Goal: Information Seeking & Learning: Learn about a topic

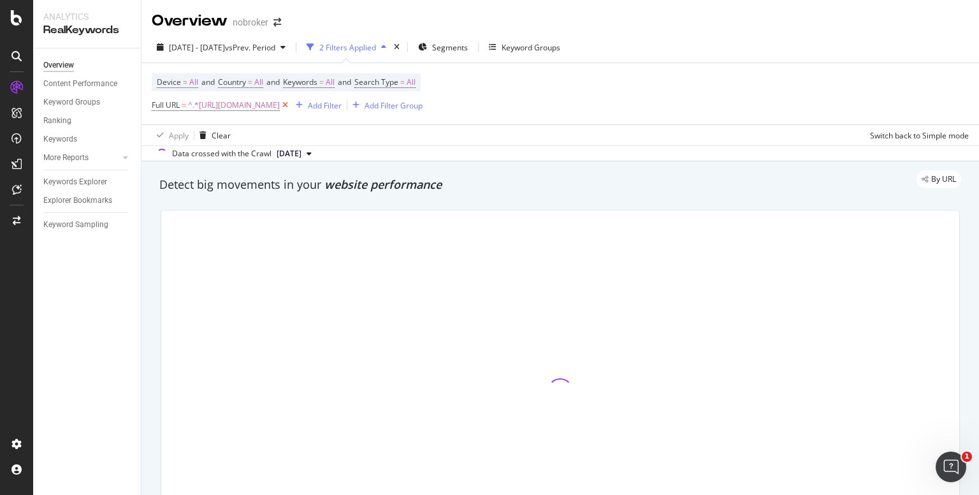
click at [291, 103] on icon at bounding box center [285, 105] width 11 height 13
click at [453, 47] on span "Segments" at bounding box center [435, 47] width 36 height 11
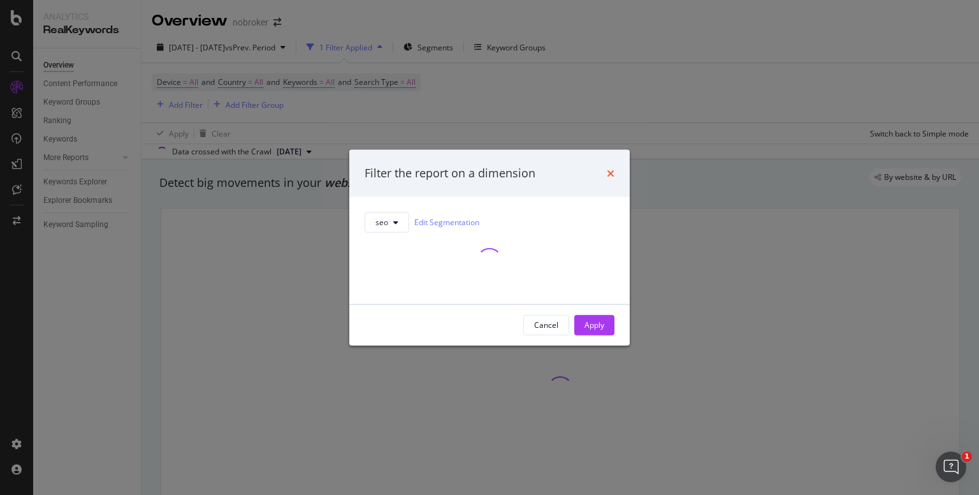
click at [612, 168] on icon "times" at bounding box center [611, 173] width 8 height 10
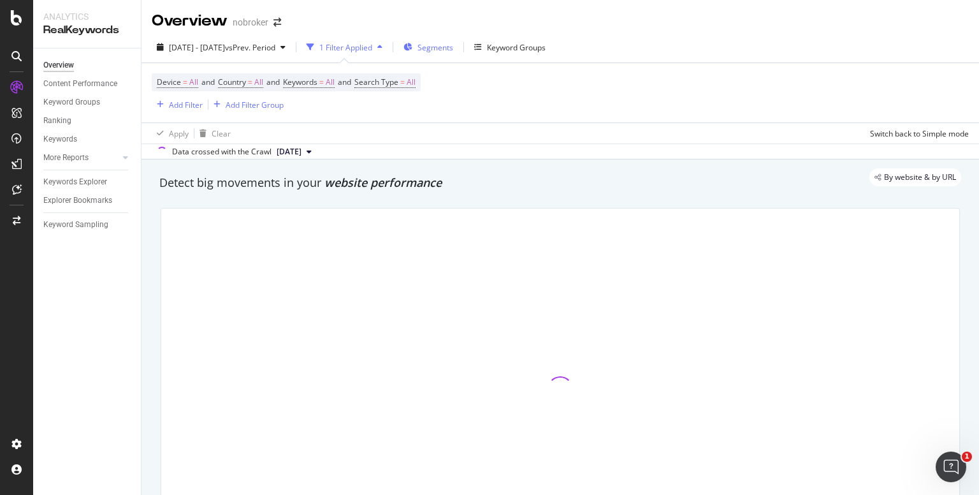
click at [453, 45] on span "Segments" at bounding box center [435, 47] width 36 height 11
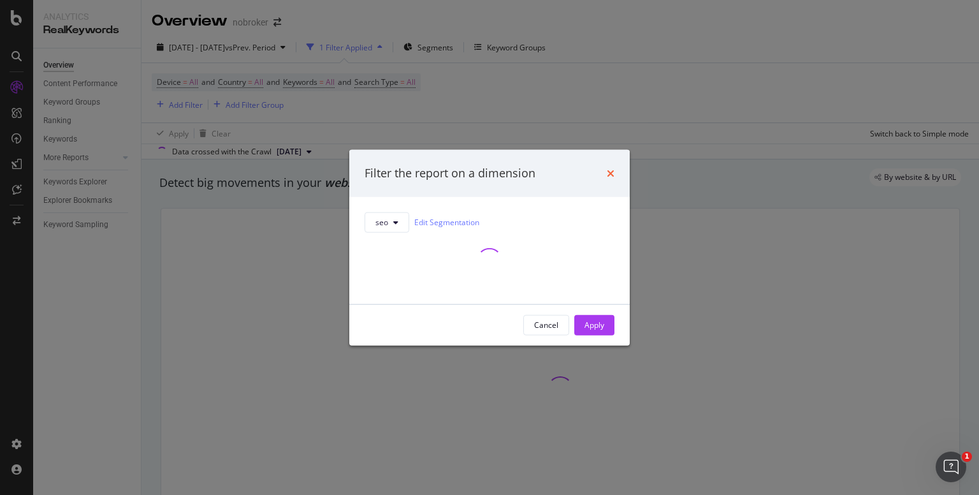
click at [611, 172] on icon "times" at bounding box center [611, 173] width 8 height 10
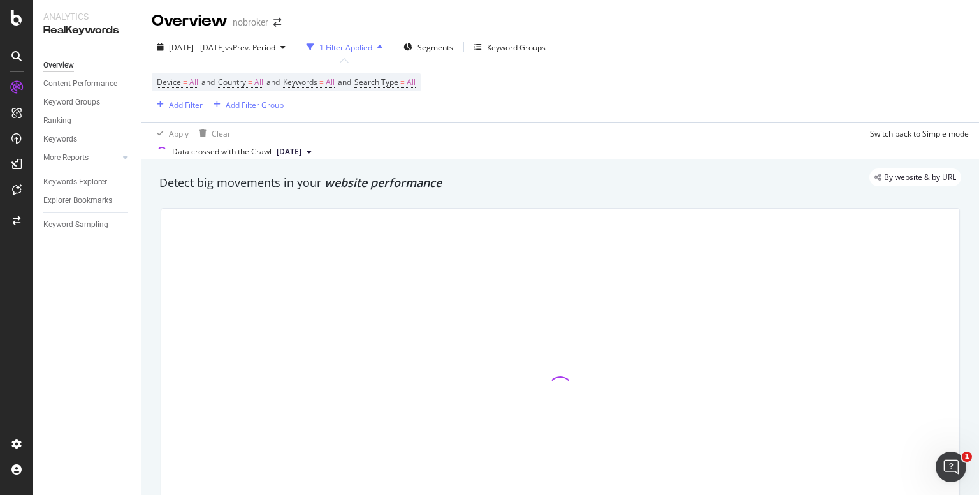
click at [398, 37] on button "Segments" at bounding box center [428, 47] width 60 height 20
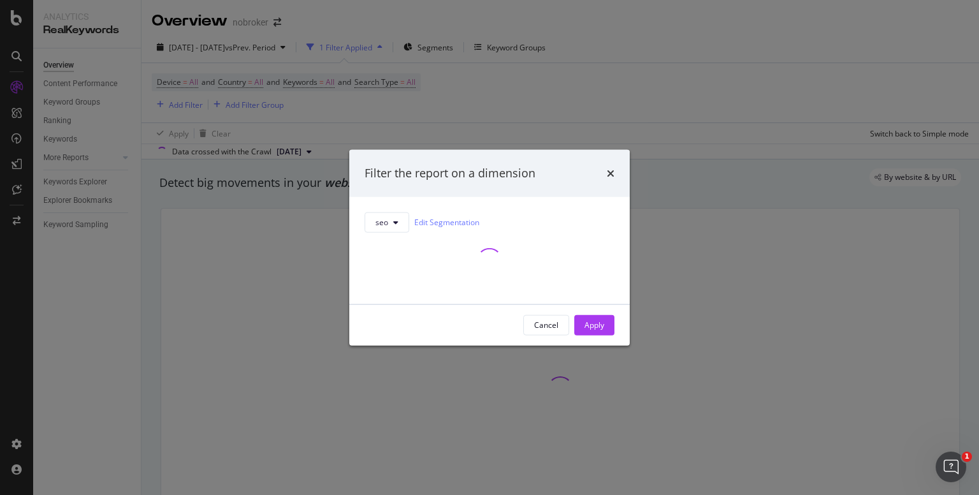
click at [611, 172] on icon "times" at bounding box center [611, 173] width 8 height 10
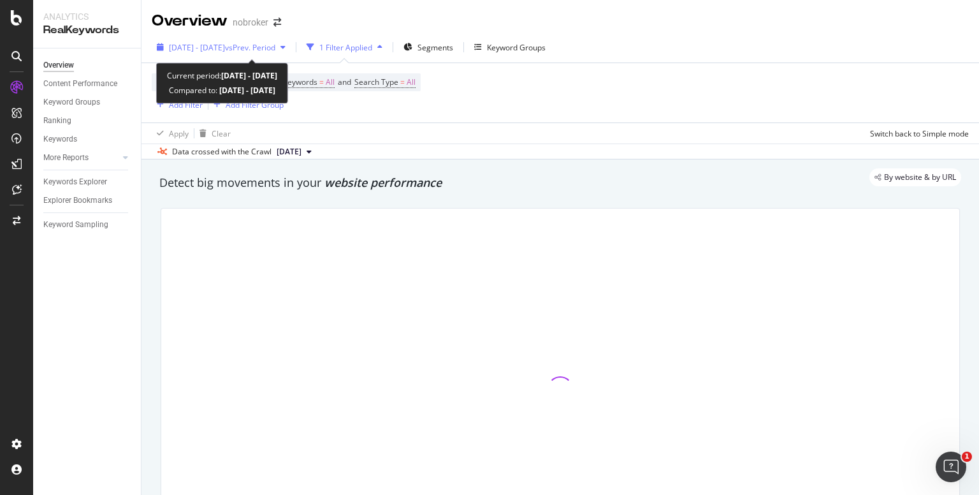
click at [275, 52] on div "[DATE] - [DATE] vs Prev. Period" at bounding box center [222, 47] width 106 height 11
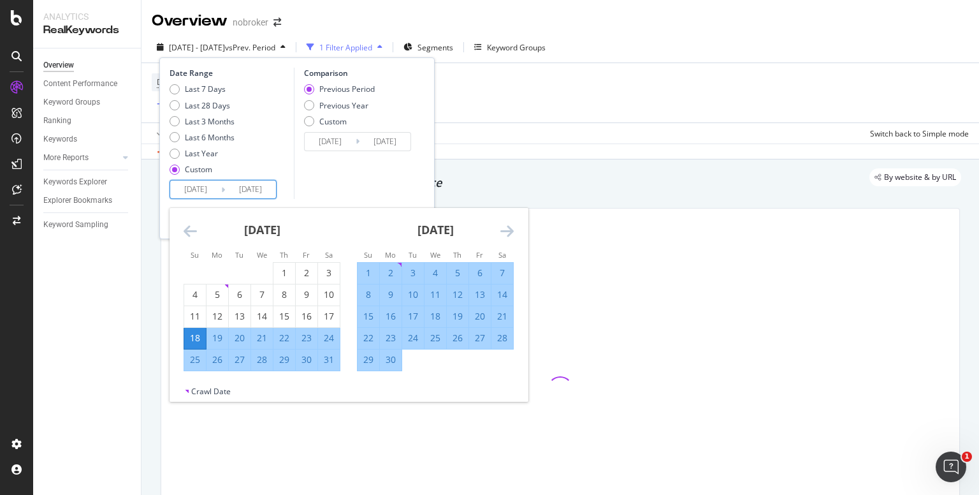
click at [192, 185] on input "[DATE]" at bounding box center [195, 189] width 51 height 18
click at [286, 270] on div "1" at bounding box center [284, 272] width 22 height 13
type input "[DATE]"
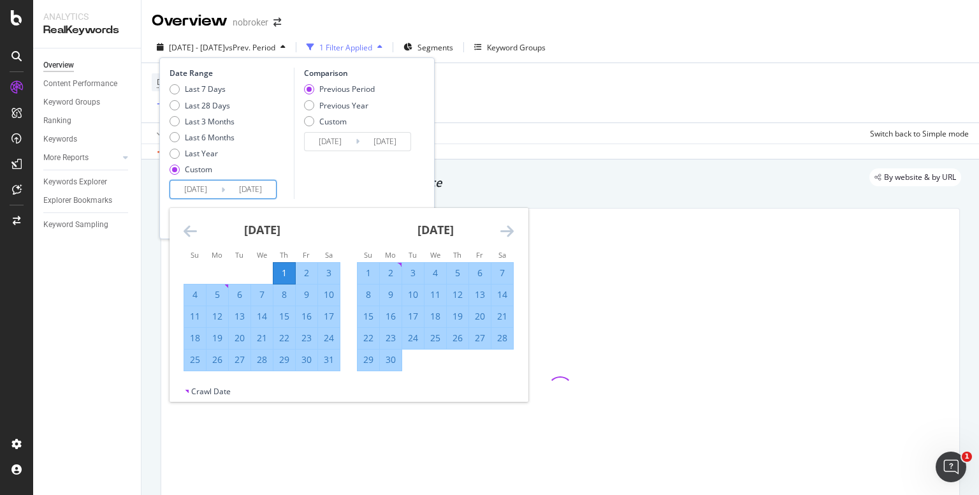
click at [494, 227] on div "[DATE]" at bounding box center [435, 235] width 157 height 54
click at [179, 103] on div "Last 28 Days" at bounding box center [175, 105] width 10 height 10
type input "[DATE]"
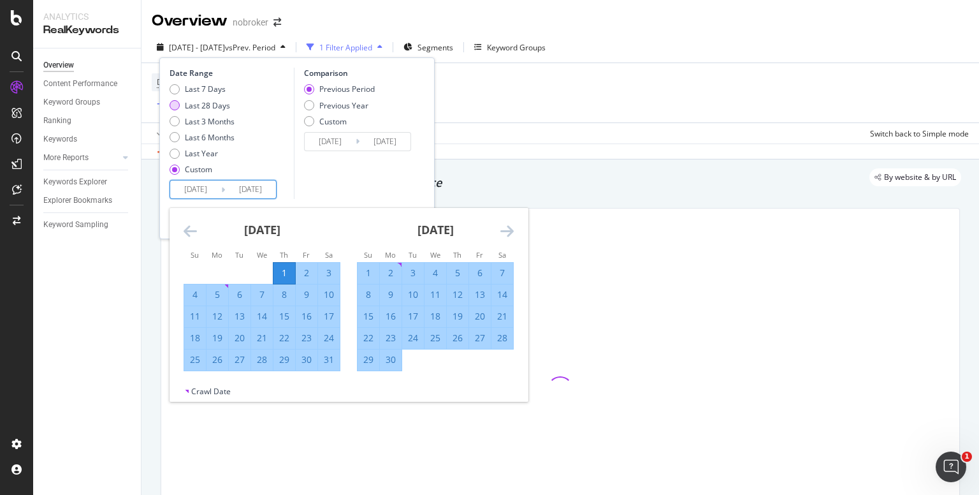
type input "[DATE]"
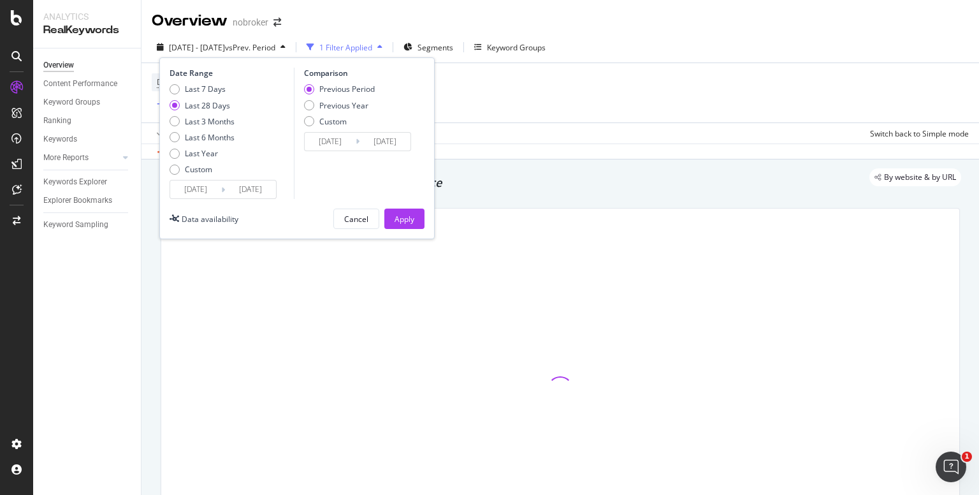
click at [203, 186] on input "[DATE]" at bounding box center [195, 189] width 51 height 18
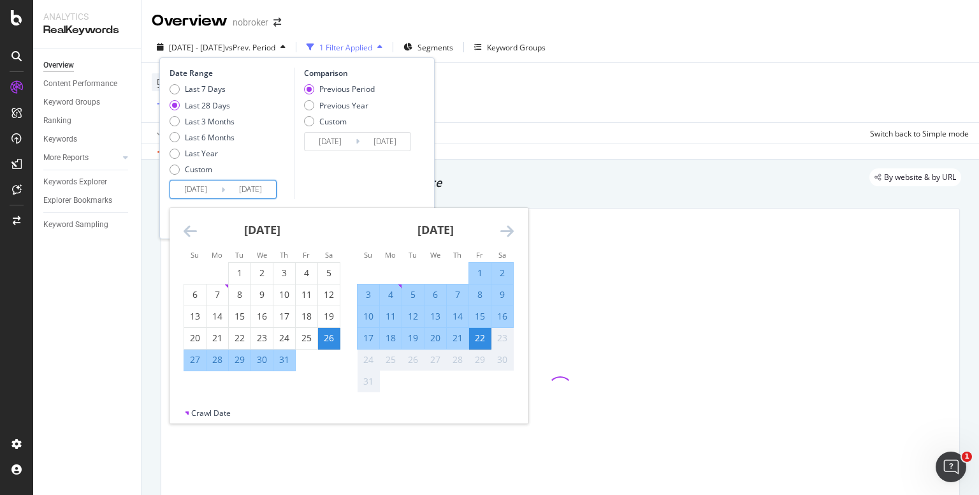
click at [477, 272] on div "1" at bounding box center [480, 272] width 22 height 13
type input "[DATE]"
click at [484, 340] on div "22" at bounding box center [480, 337] width 22 height 13
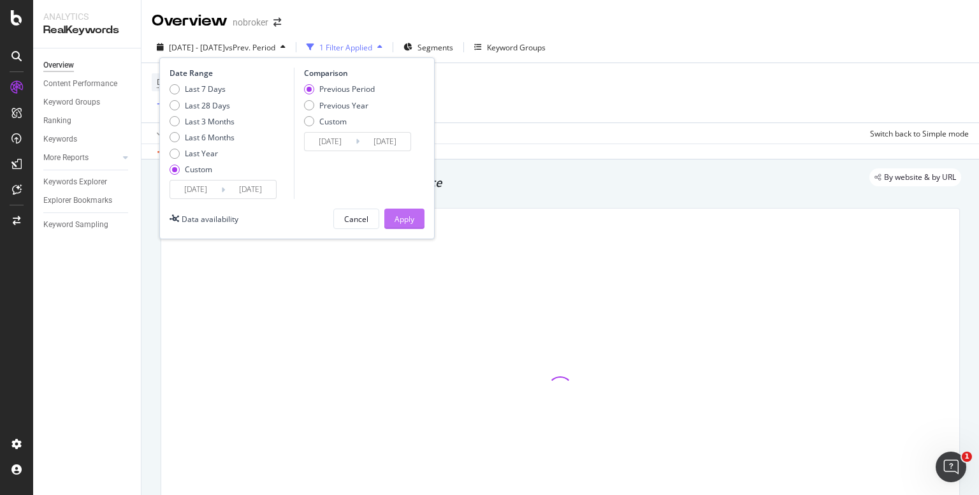
click at [402, 217] on div "Apply" at bounding box center [404, 218] width 20 height 11
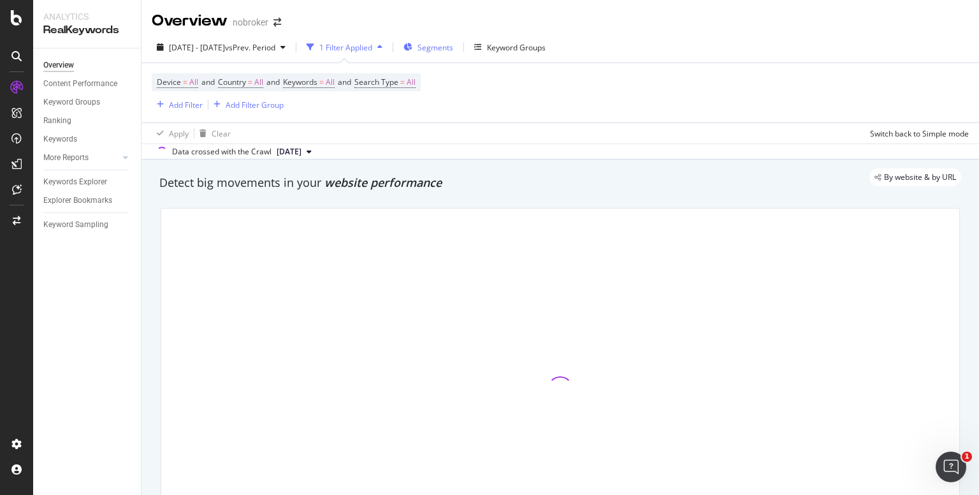
click at [453, 52] on span "Segments" at bounding box center [435, 47] width 36 height 11
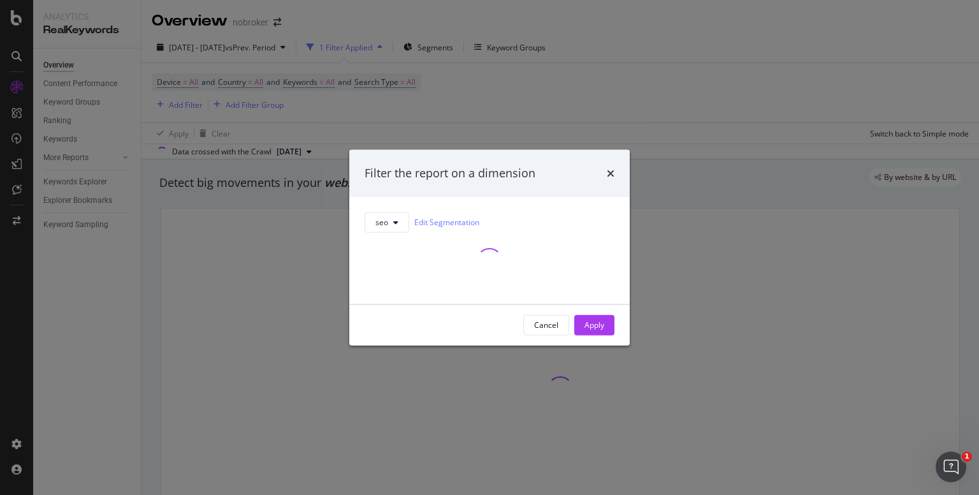
click at [614, 175] on div "Filter the report on a dimension" at bounding box center [489, 173] width 280 height 47
click at [609, 169] on icon "times" at bounding box center [611, 173] width 8 height 10
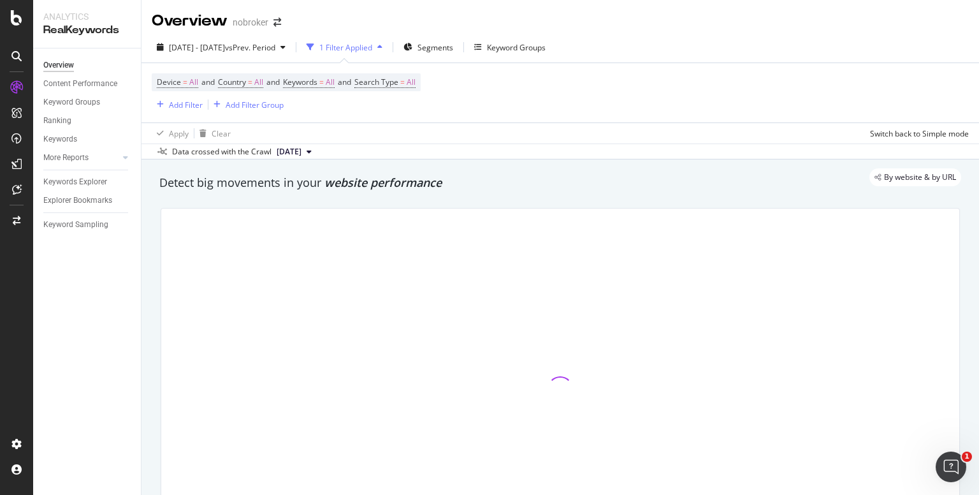
click at [332, 185] on div "By website & by URL" at bounding box center [554, 177] width 814 height 18
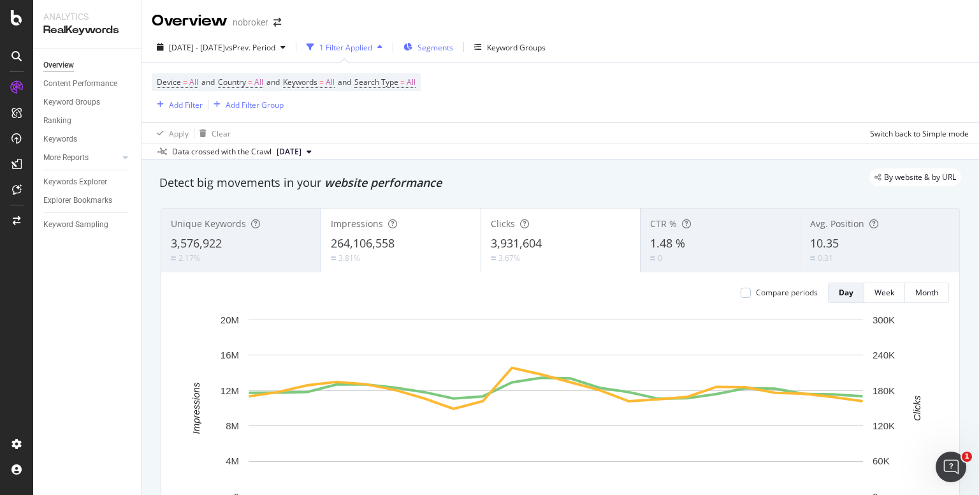
click at [453, 54] on div "Segments" at bounding box center [428, 47] width 50 height 19
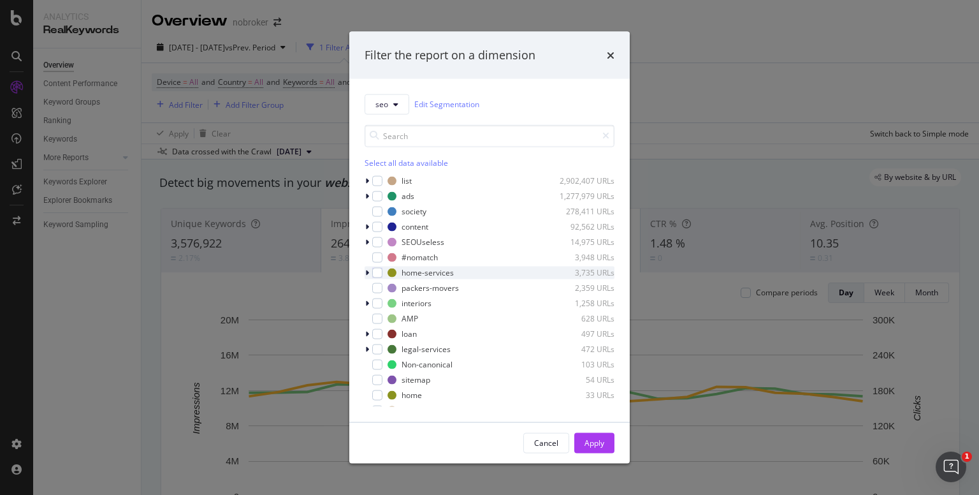
click at [368, 273] on icon "modal" at bounding box center [367, 272] width 4 height 8
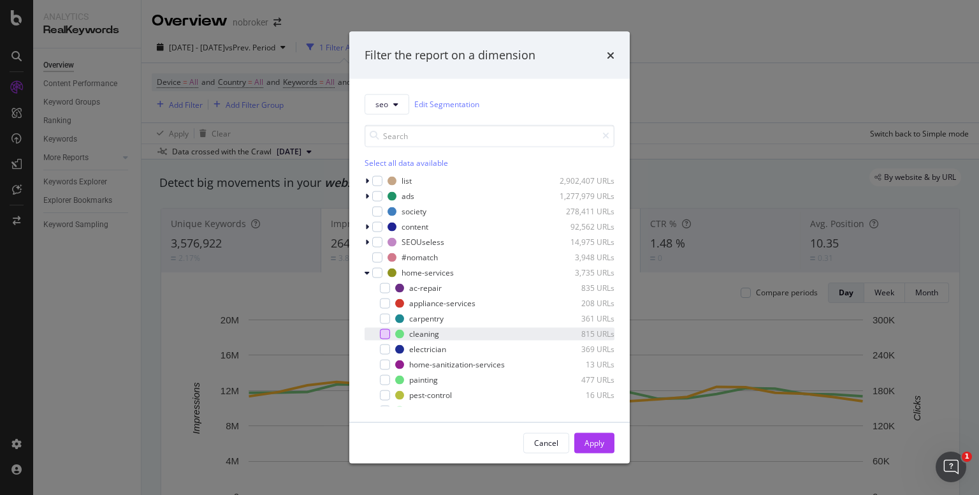
click at [387, 330] on div "modal" at bounding box center [385, 333] width 10 height 10
click at [591, 439] on div "Apply" at bounding box center [594, 442] width 20 height 11
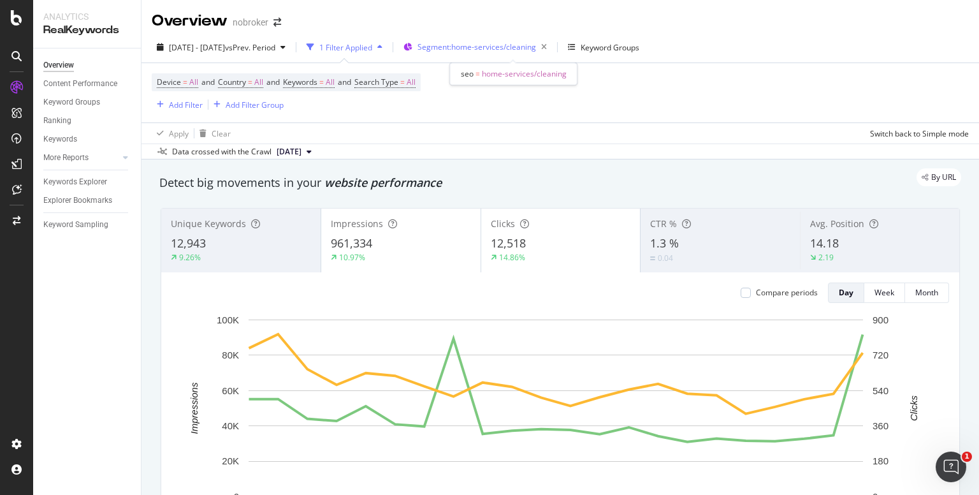
click at [514, 54] on div "Segment: home-services/cleaning" at bounding box center [484, 47] width 134 height 18
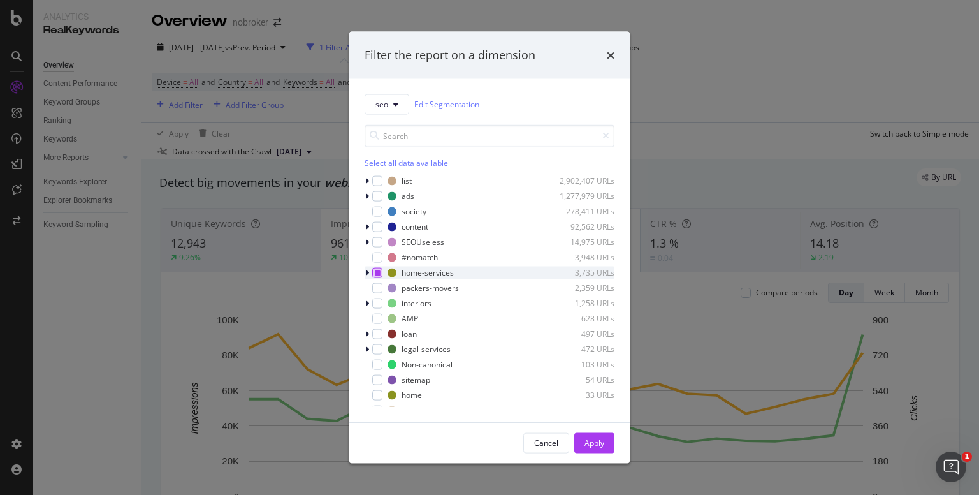
click at [373, 274] on div "modal" at bounding box center [377, 272] width 10 height 10
click at [367, 273] on icon "modal" at bounding box center [367, 272] width 4 height 8
click at [377, 275] on icon "modal" at bounding box center [378, 272] width 6 height 6
click at [387, 386] on div "ac-repair 835 URLs appliance-services 208 URLs carpentry 361 URLs cleaning 815 …" at bounding box center [490, 364] width 250 height 166
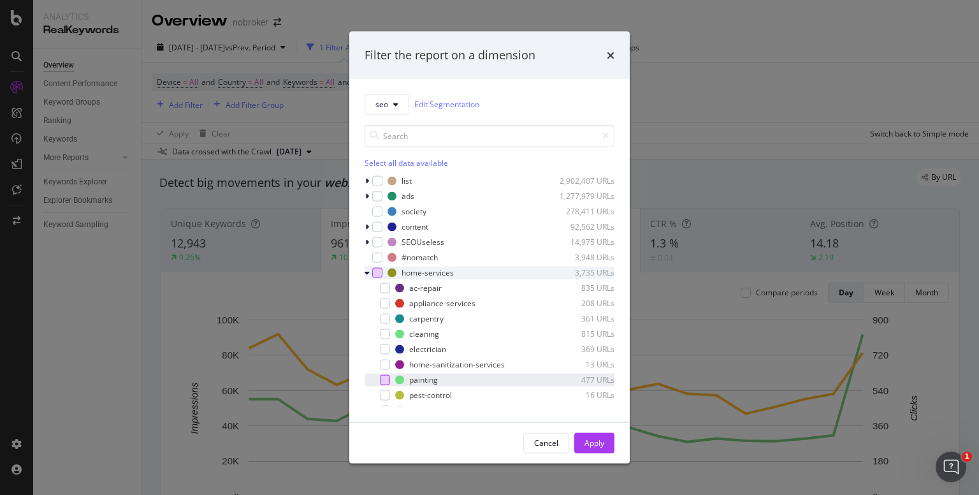
click at [386, 378] on div "modal" at bounding box center [385, 379] width 10 height 10
click at [592, 442] on div "Apply" at bounding box center [594, 442] width 20 height 11
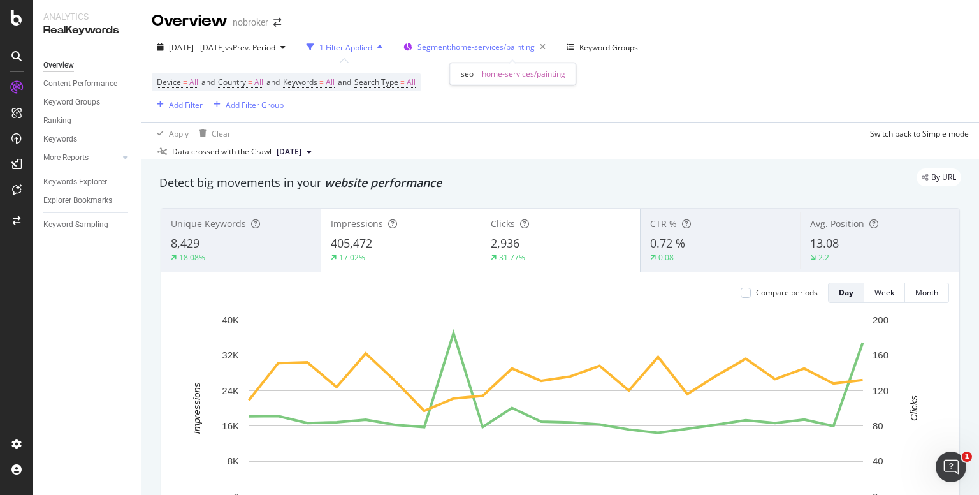
click at [501, 50] on span "Segment: home-services/painting" at bounding box center [475, 46] width 117 height 11
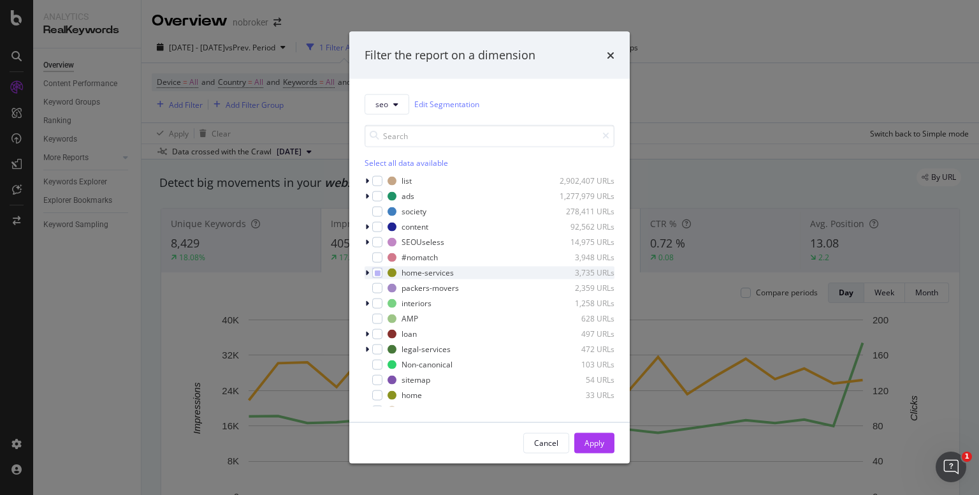
click at [367, 274] on icon "modal" at bounding box center [367, 272] width 4 height 8
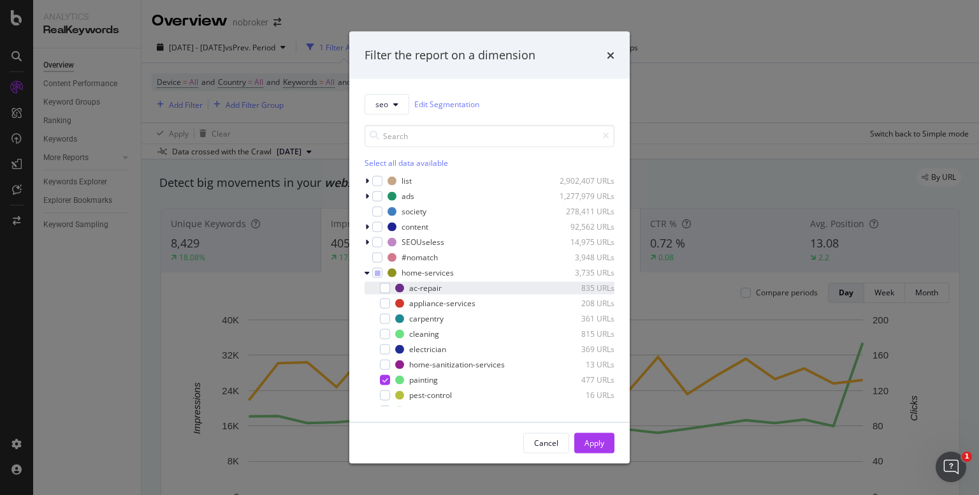
click at [377, 288] on div "modal" at bounding box center [376, 287] width 8 height 13
click at [382, 377] on icon "modal" at bounding box center [385, 379] width 6 height 6
click at [590, 444] on div "Apply" at bounding box center [594, 442] width 20 height 11
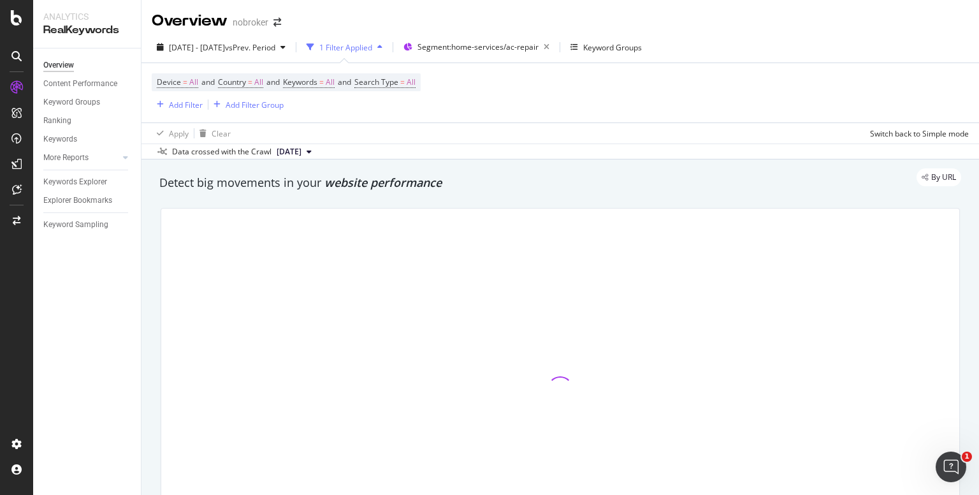
click at [444, 179] on div "By URL" at bounding box center [554, 177] width 814 height 18
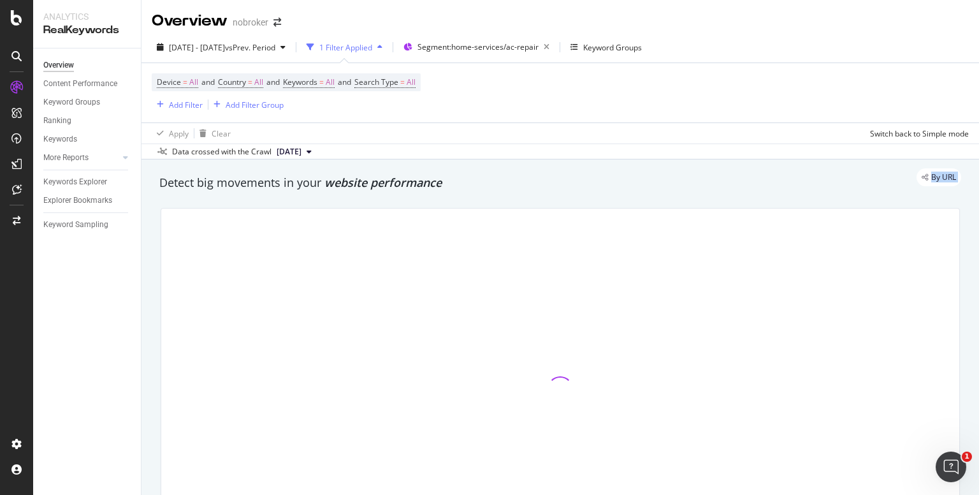
click at [444, 179] on div "By URL" at bounding box center [554, 177] width 814 height 18
click at [170, 189] on div "Detect big movements in your website performance" at bounding box center [560, 183] width 802 height 17
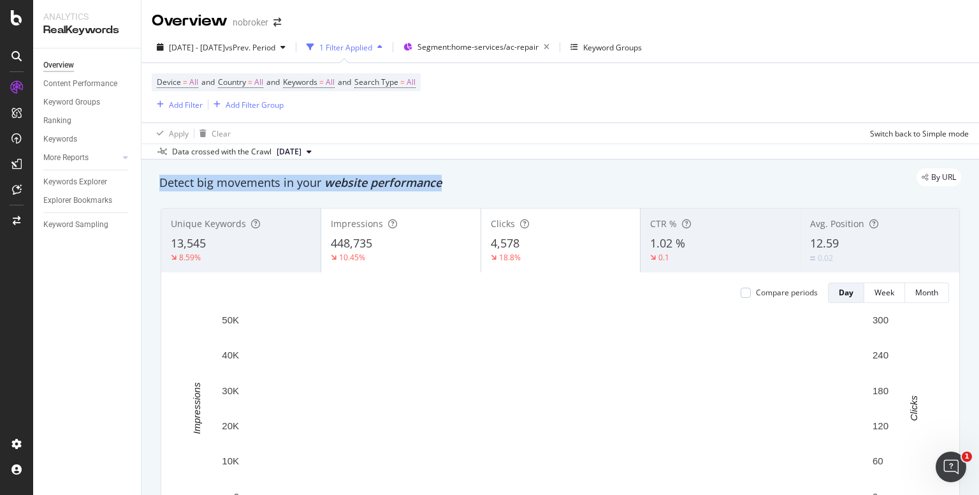
drag, startPoint x: 170, startPoint y: 189, endPoint x: 437, endPoint y: 200, distance: 267.9
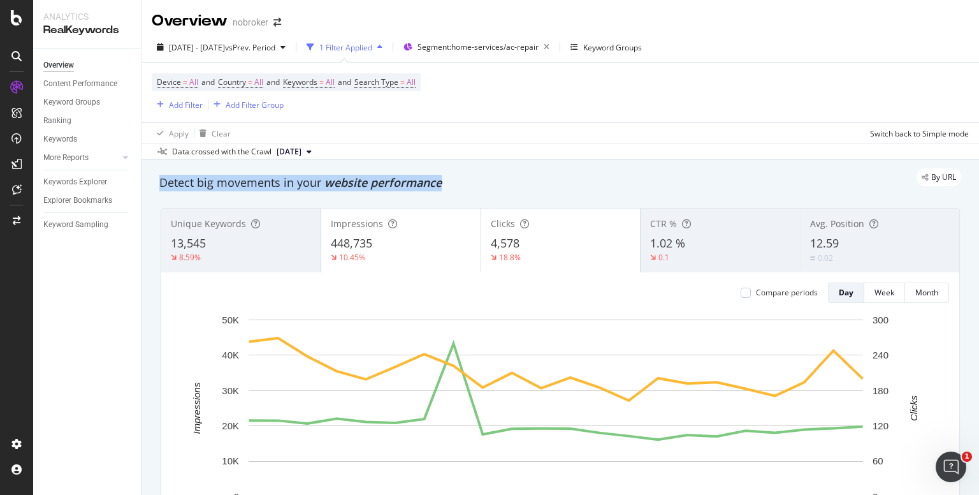
click at [437, 200] on div "Detect big movements in your website performance Unique Keywords 13,545 8.59% I…" at bounding box center [560, 374] width 814 height 412
click at [437, 200] on div "Unique Keywords 13,545 8.59% Impressions 448,735 10.45% Clicks 4,578 18.8% CTR …" at bounding box center [560, 389] width 814 height 382
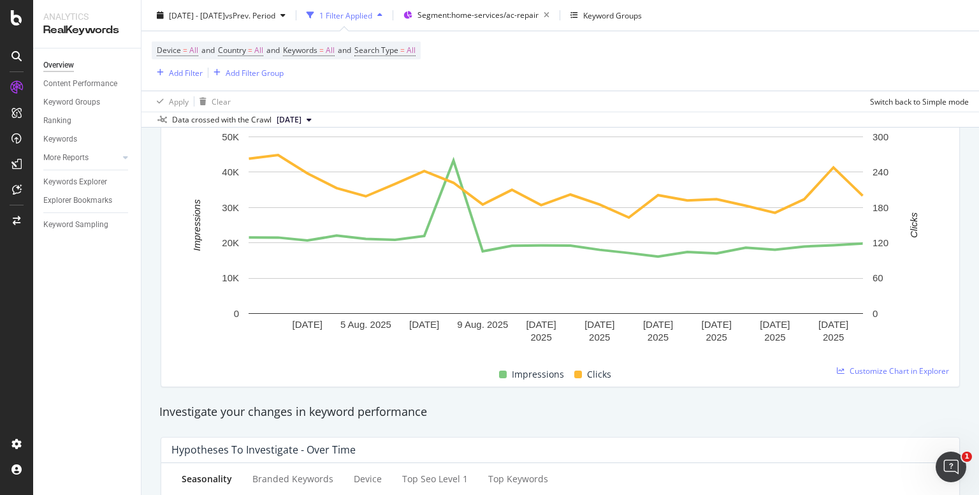
scroll to position [195, 0]
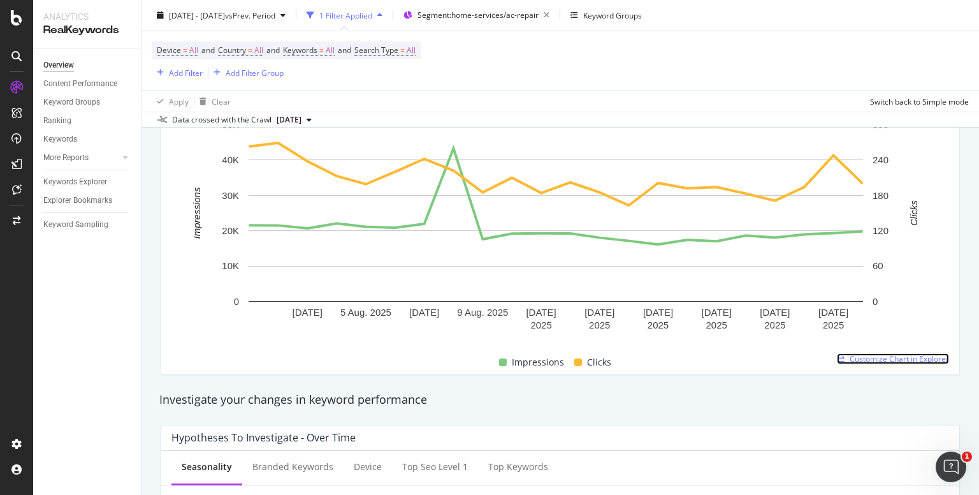
click at [883, 357] on span "Customize Chart in Explorer" at bounding box center [899, 358] width 99 height 11
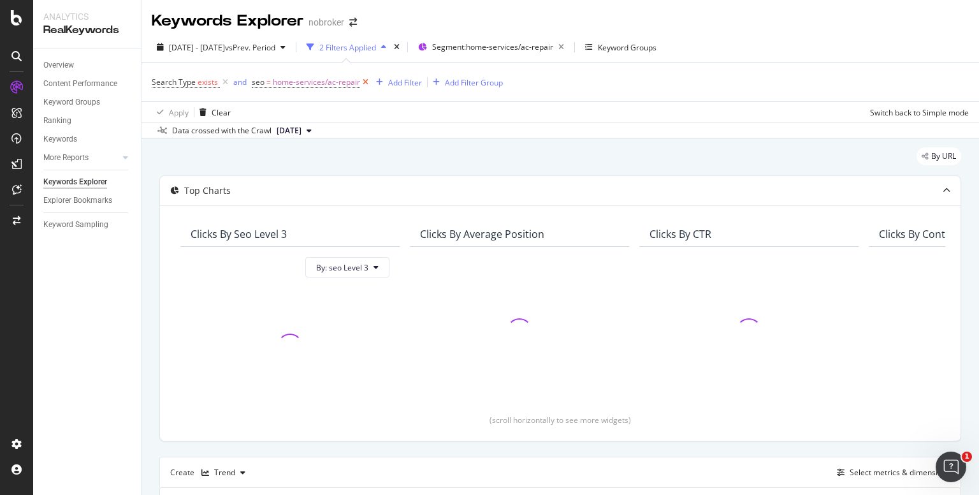
click at [361, 83] on icon at bounding box center [365, 82] width 11 height 13
click at [224, 81] on icon at bounding box center [225, 82] width 11 height 13
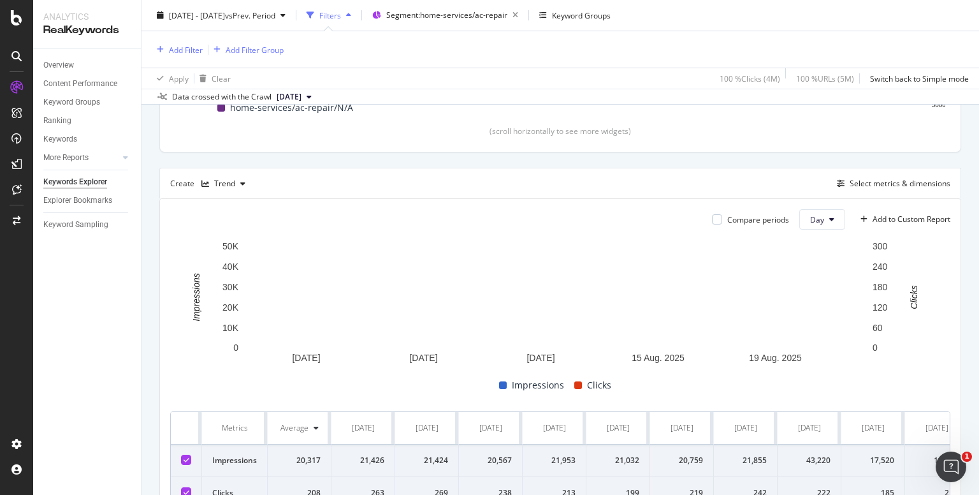
scroll to position [286, 0]
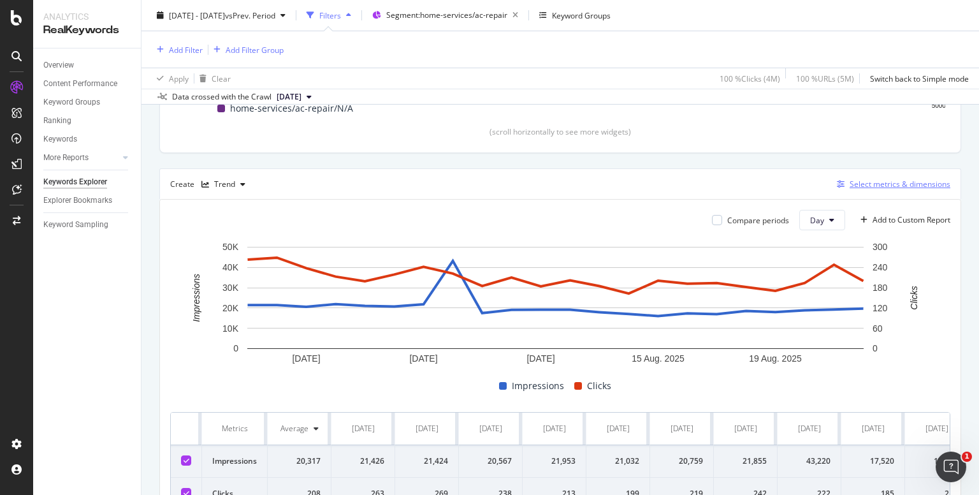
click at [853, 187] on div "Select metrics & dimensions" at bounding box center [900, 183] width 101 height 11
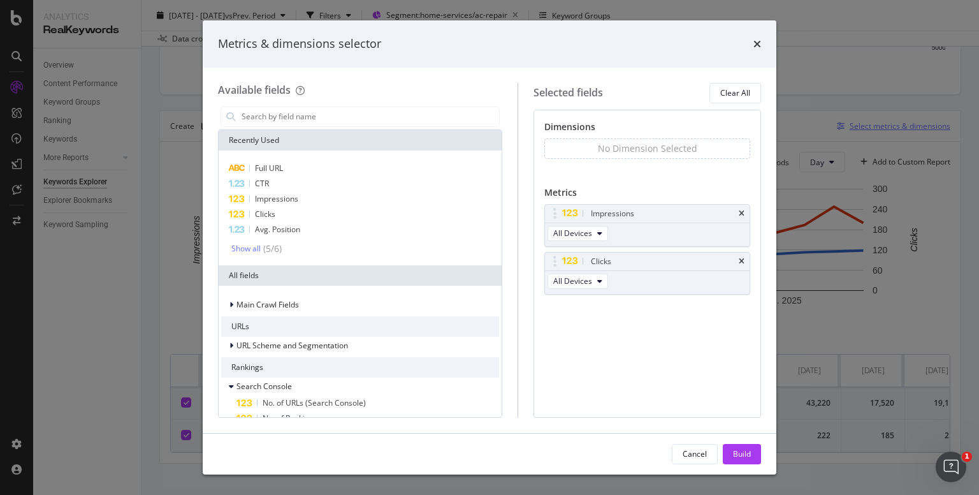
scroll to position [229, 0]
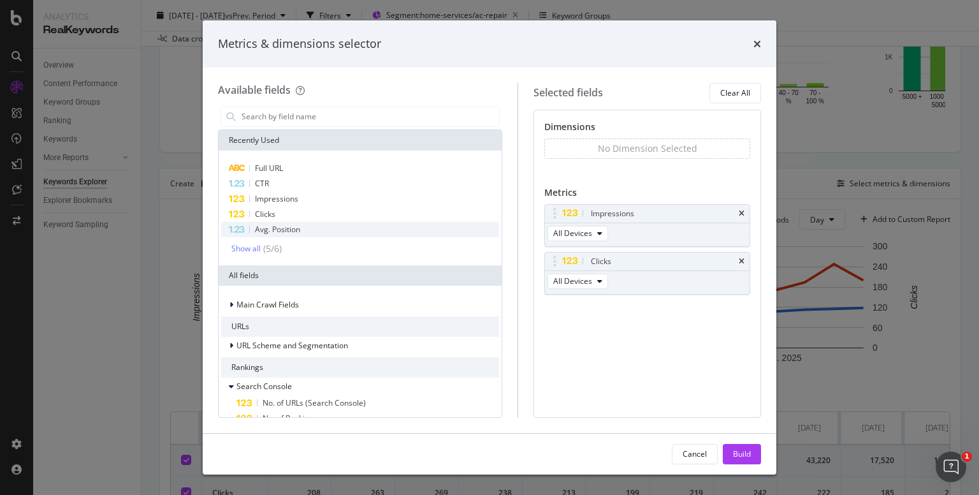
click at [267, 224] on span "Avg. Position" at bounding box center [277, 229] width 45 height 11
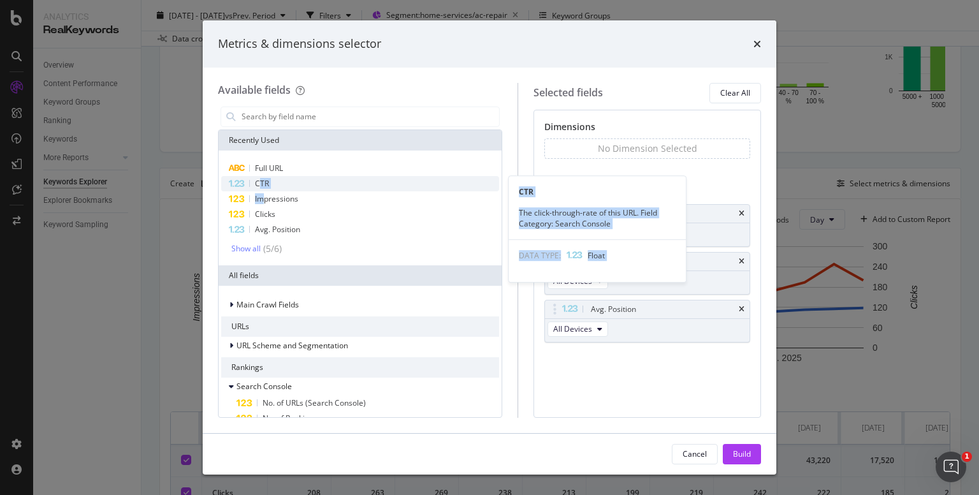
click at [260, 186] on div "Full URL CTR CTR The click-through-rate of this URL. Field Category: Search Con…" at bounding box center [360, 208] width 278 height 94
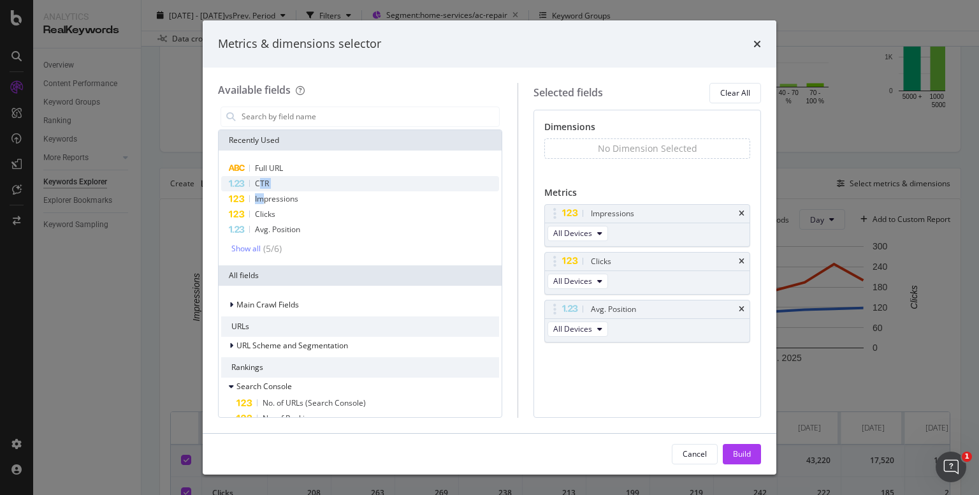
click at [260, 186] on span "CTR" at bounding box center [262, 183] width 14 height 11
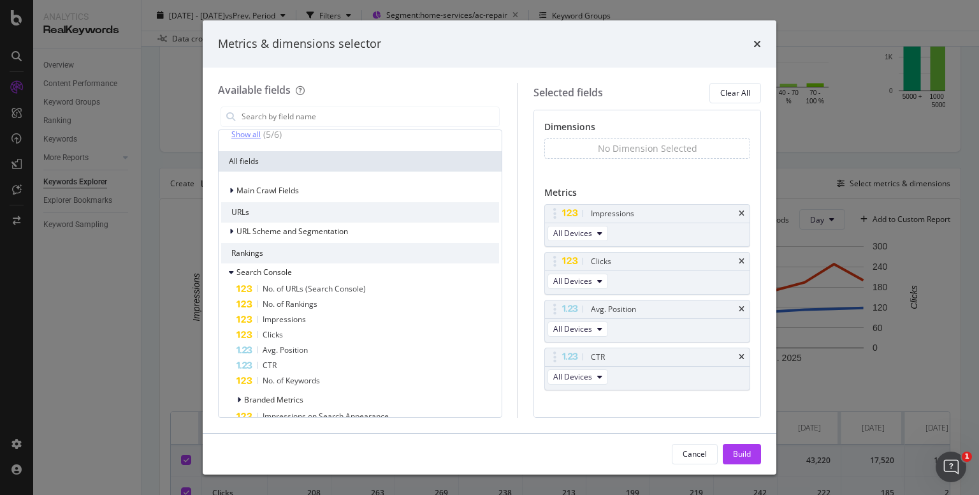
scroll to position [117, 0]
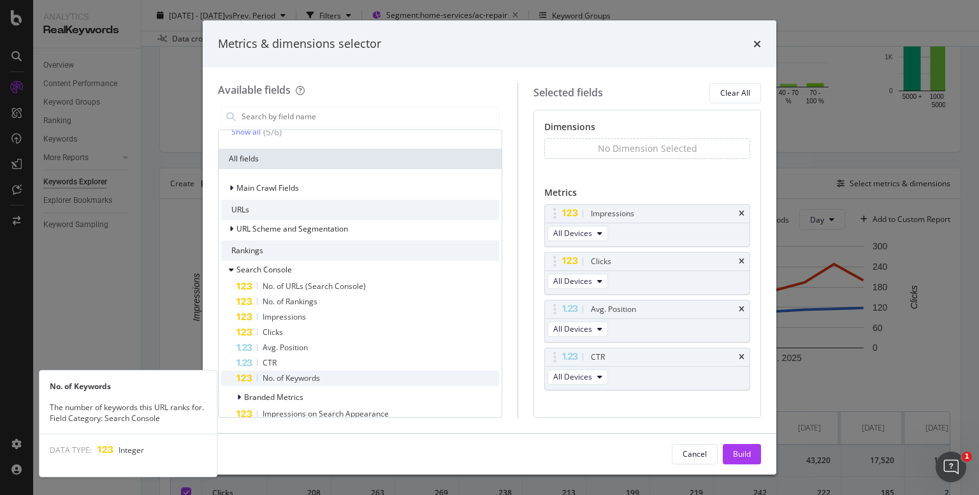
click at [282, 378] on span "No. of Keywords" at bounding box center [291, 377] width 57 height 11
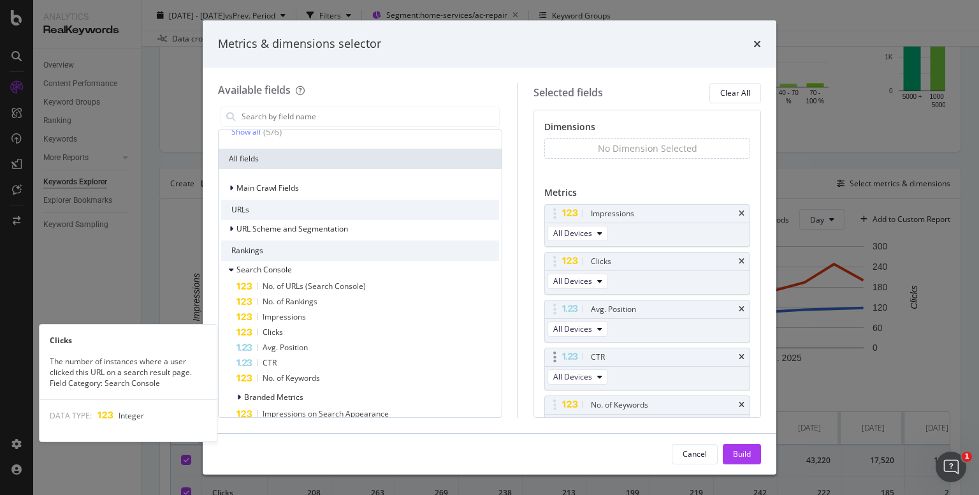
scroll to position [19, 0]
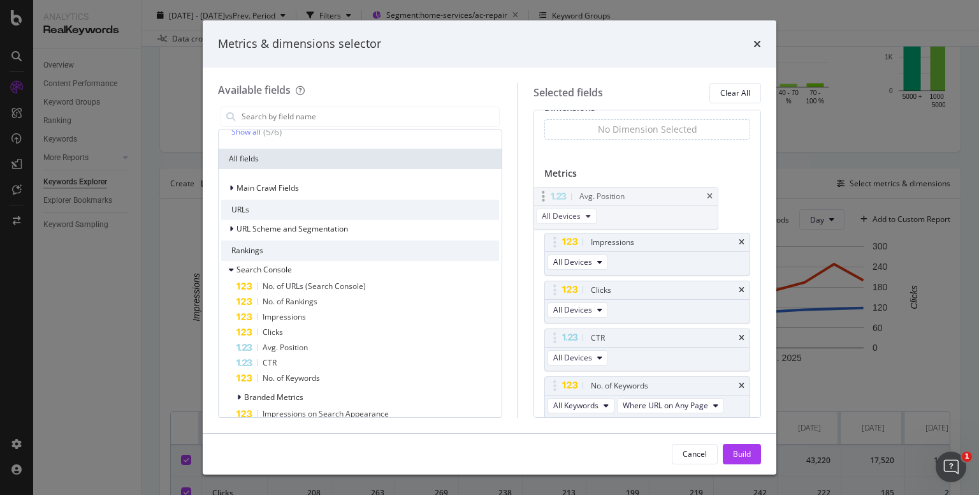
drag, startPoint x: 660, startPoint y: 307, endPoint x: 637, endPoint y: 212, distance: 98.2
click at [637, 212] on body "Analytics RealKeywords Overview Content Performance Keyword Groups Ranking Keyw…" at bounding box center [489, 247] width 979 height 495
drag, startPoint x: 665, startPoint y: 294, endPoint x: 665, endPoint y: 246, distance: 47.8
click at [735, 449] on div "Build" at bounding box center [742, 453] width 18 height 11
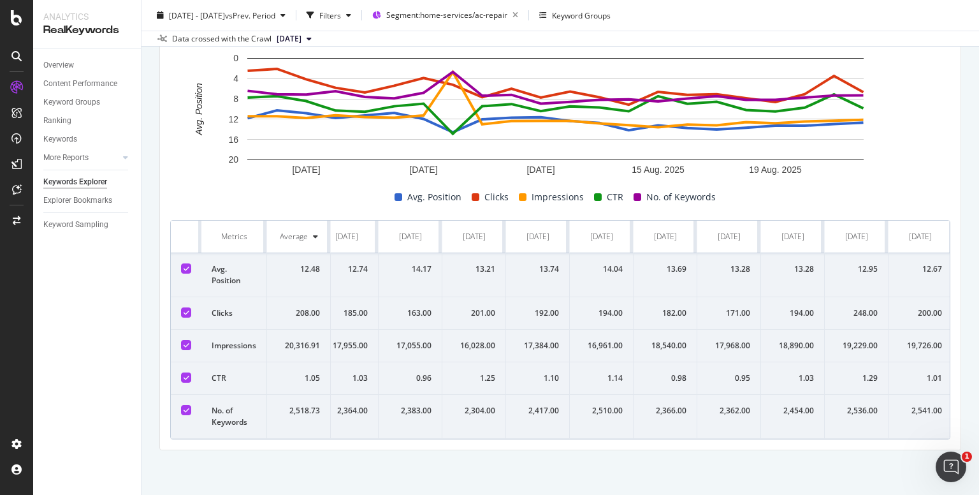
scroll to position [0, 793]
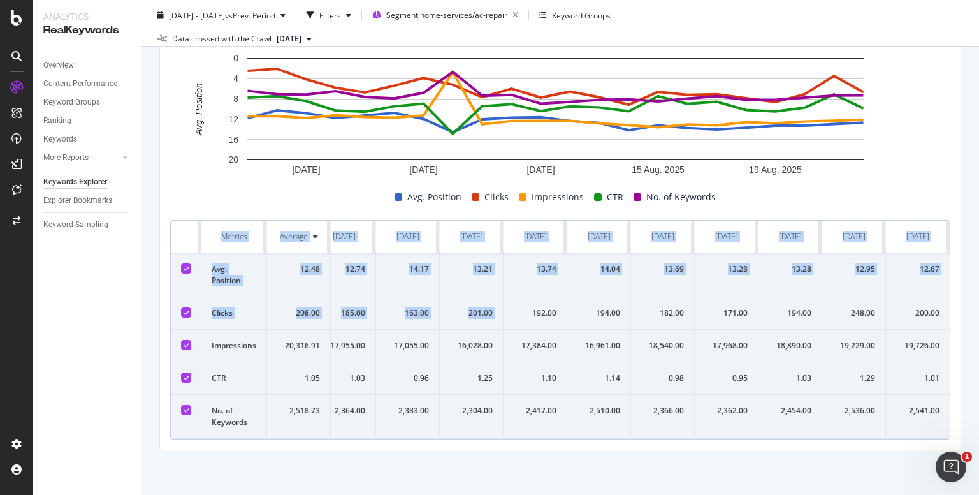
drag, startPoint x: 519, startPoint y: 289, endPoint x: 947, endPoint y: 293, distance: 428.3
click at [947, 293] on div "Compare periods Day Add to Custom Report [DATE] [DATE] [DATE] [DATE] [DATE] 0 4…" at bounding box center [560, 230] width 800 height 438
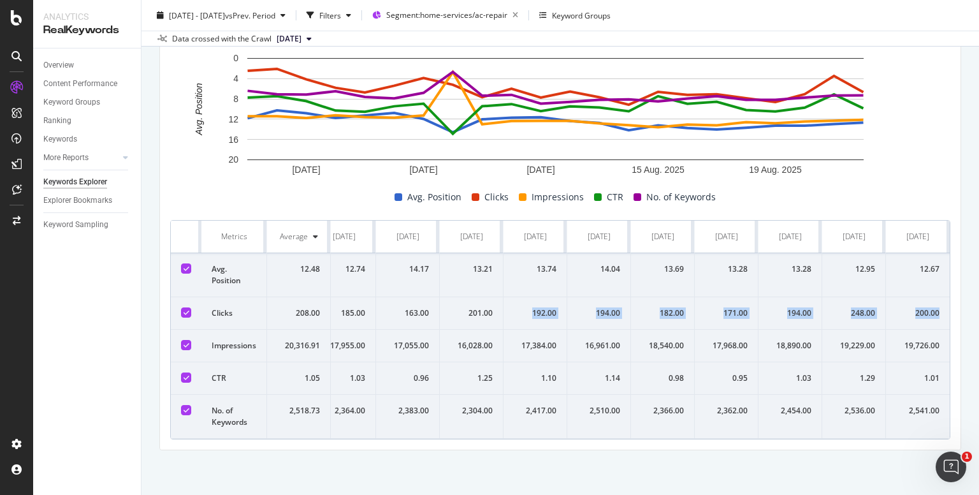
click at [928, 307] on div "200.00" at bounding box center [917, 312] width 43 height 11
copy tr "192.00 194.00 182.00 171.00 194.00 248.00 200.00"
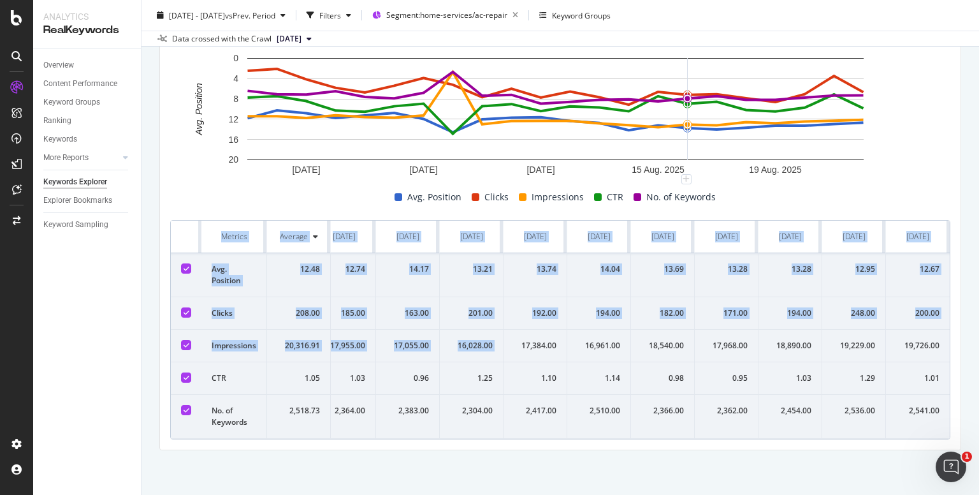
drag, startPoint x: 513, startPoint y: 322, endPoint x: 944, endPoint y: 315, distance: 431.5
click at [944, 315] on div "Compare periods Day Add to Custom Report [DATE] [DATE] [DATE] [DATE] [DATE] 0 4…" at bounding box center [560, 230] width 800 height 438
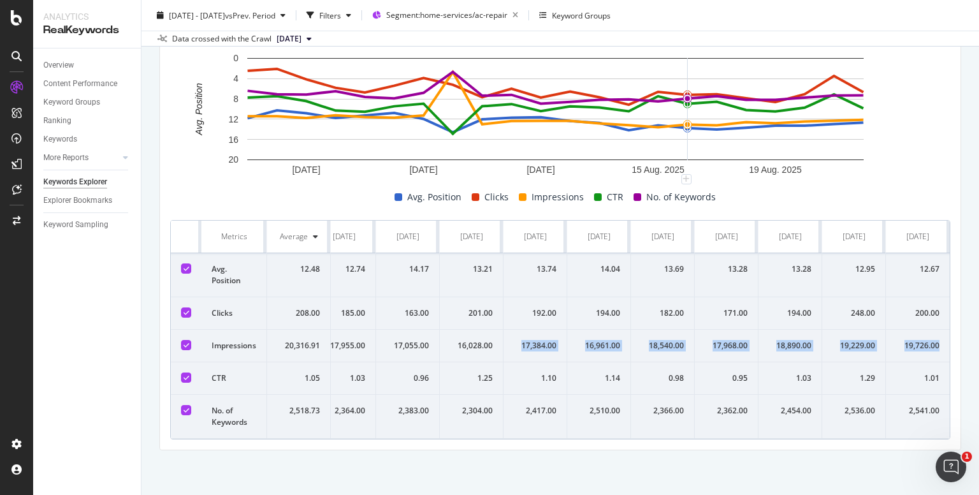
click at [934, 329] on td "19,726.00" at bounding box center [918, 345] width 64 height 33
copy tr "17,384.00 16,961.00 18,540.00 17,968.00 18,890.00 19,229.00 19,726.00"
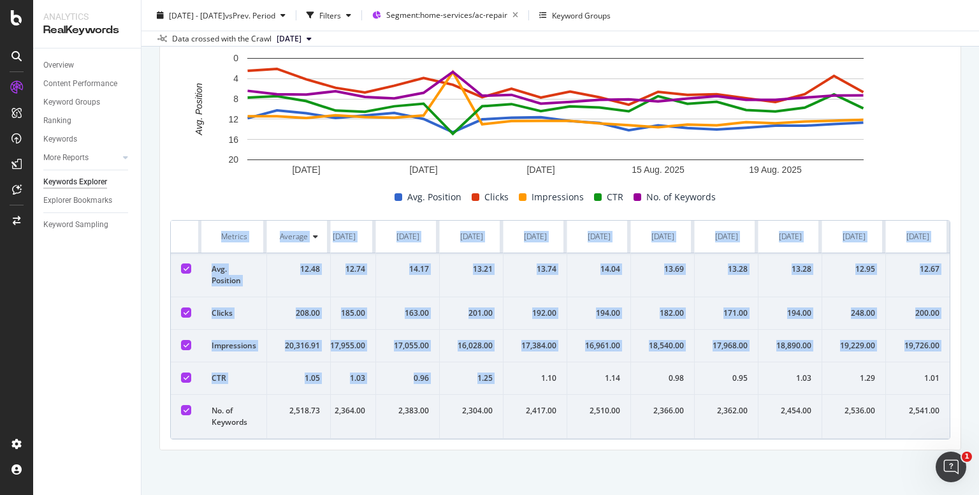
drag, startPoint x: 530, startPoint y: 367, endPoint x: 948, endPoint y: 372, distance: 418.1
click at [948, 372] on div "Compare periods Day Add to Custom Report [DATE] [DATE] [DATE] [DATE] [DATE] 0 4…" at bounding box center [560, 230] width 800 height 438
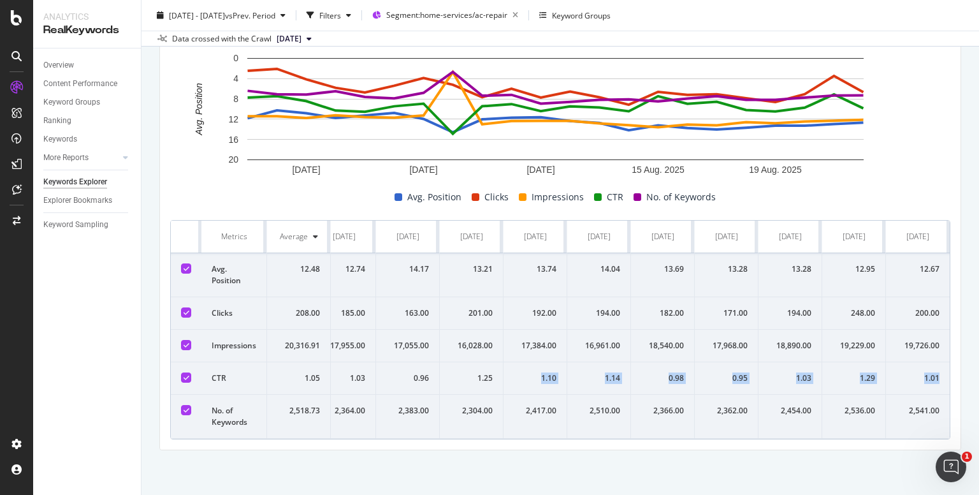
click at [932, 370] on td "1.01" at bounding box center [918, 378] width 64 height 33
copy tr "1.10 1.14 0.98 0.95 1.03 1.29 1.01"
click at [518, 405] on div "2,417.00" at bounding box center [535, 410] width 43 height 11
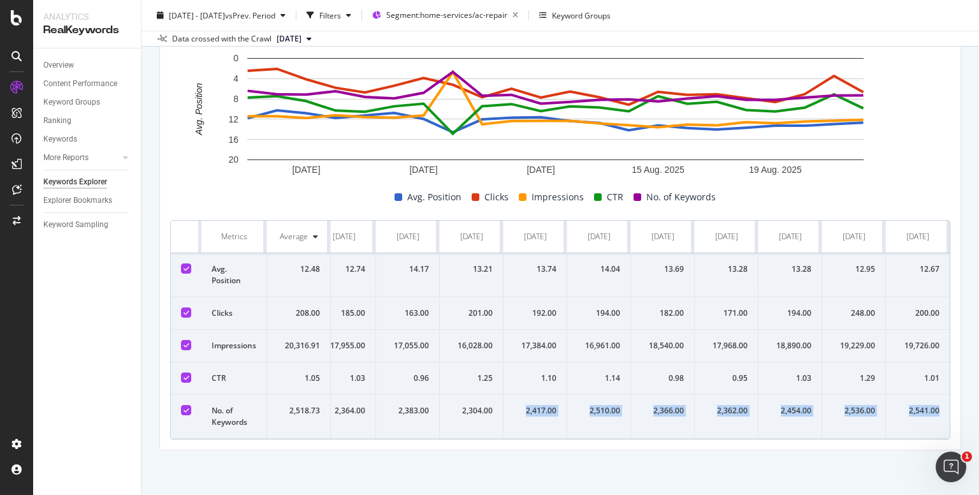
drag, startPoint x: 518, startPoint y: 401, endPoint x: 902, endPoint y: 394, distance: 384.3
click at [902, 394] on tr "No. of Keywords 2,518.73 2,720.00 2,587.00 2,571.00 2,705.00 2,478.00 2,424.00 …" at bounding box center [168, 416] width 1563 height 44
copy tr "2,417.00 2,510.00 2,366.00 2,362.00 2,454.00 2,536.00 2,541.00"
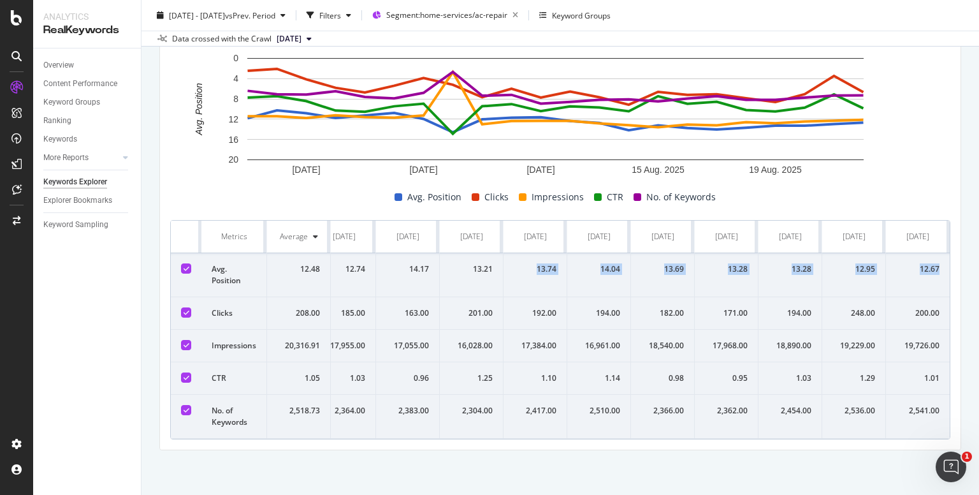
drag, startPoint x: 530, startPoint y: 243, endPoint x: 937, endPoint y: 252, distance: 407.3
click at [937, 253] on tr "Avg. Position 12.48 11.80 10.25 10.81 11.76 11.25 10.75 11.95 14.55 12.02 11.70…" at bounding box center [168, 275] width 1563 height 44
copy tr "13.74 14.04 13.69 13.28 13.28 12.95 12.67"
click at [464, 15] on span "Segment: home-services/ac-repair" at bounding box center [446, 15] width 121 height 11
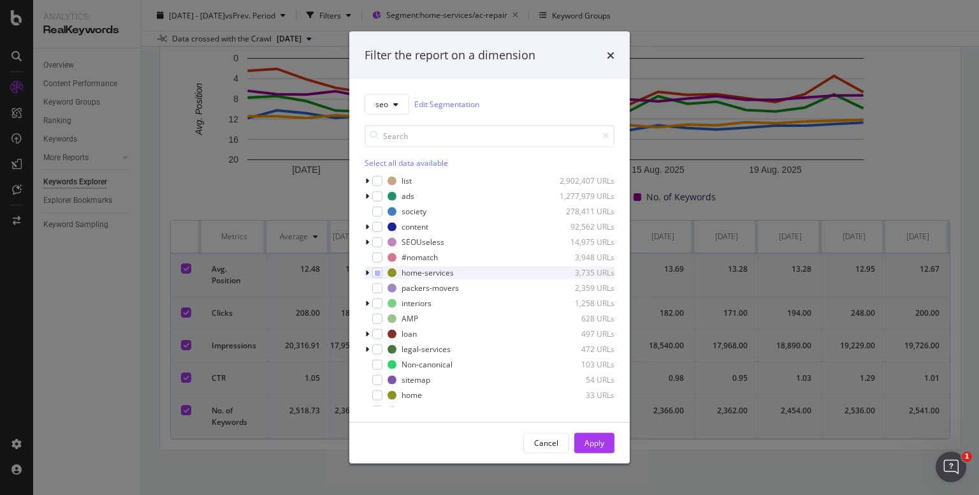
click at [366, 269] on icon "modal" at bounding box center [367, 272] width 4 height 8
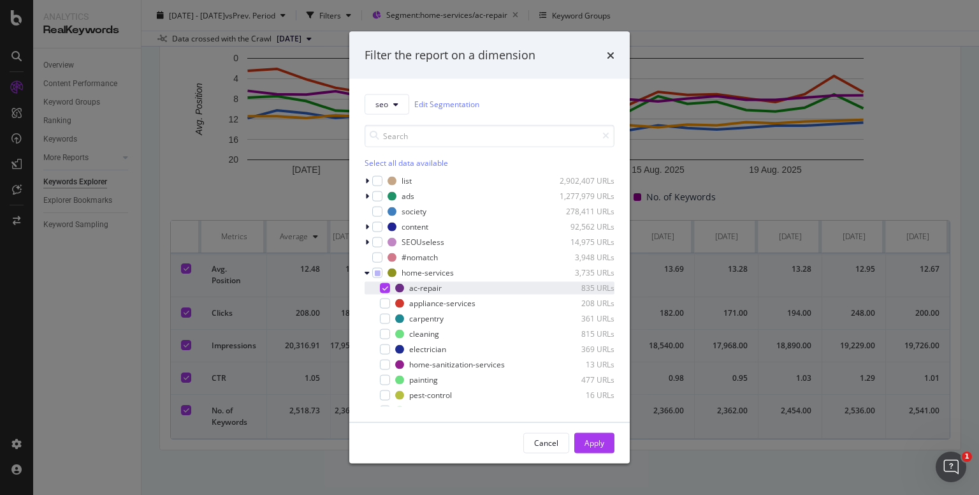
click at [382, 291] on icon "modal" at bounding box center [385, 287] width 6 height 6
click at [382, 330] on div "modal" at bounding box center [385, 333] width 10 height 10
click at [589, 437] on div "Apply" at bounding box center [594, 442] width 20 height 11
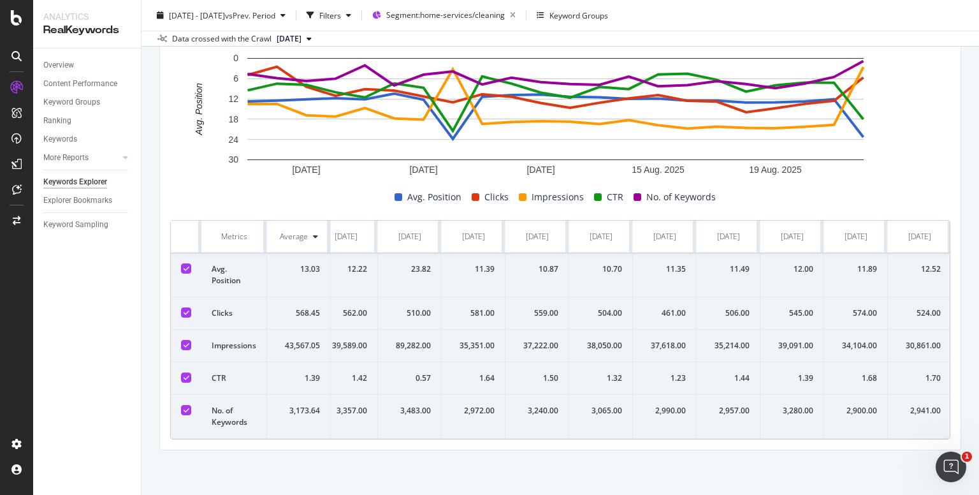
scroll to position [0, 793]
drag, startPoint x: 507, startPoint y: 294, endPoint x: 932, endPoint y: 291, distance: 424.5
click at [932, 297] on tr "Clicks 568.45 753.00 826.00 648.00 568.00 627.00 614.00 562.00 510.00 581.00 55…" at bounding box center [168, 313] width 1563 height 33
copy tr "524.00 516.00 422.00 457.00 496.00 523.00 730.00"
click at [528, 340] on div "30,861.00" at bounding box center [535, 345] width 43 height 11
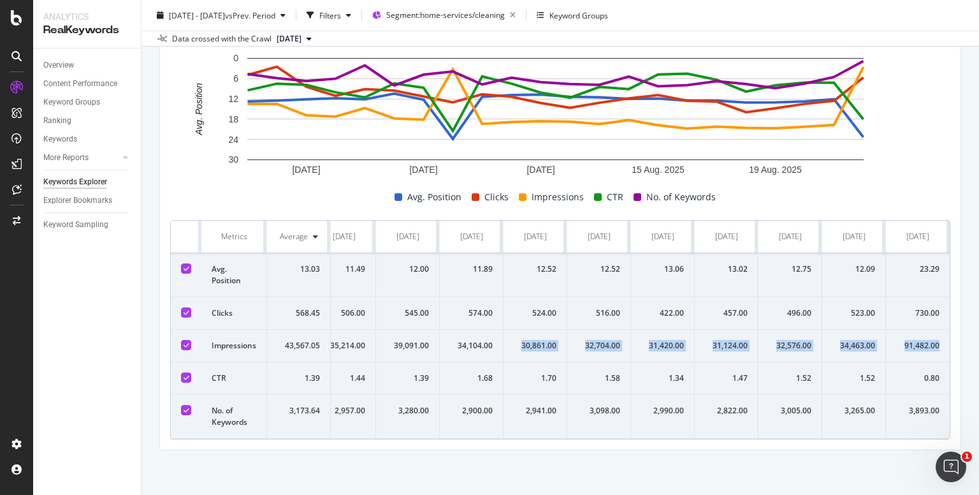
drag, startPoint x: 528, startPoint y: 328, endPoint x: 906, endPoint y: 324, distance: 378.6
click at [906, 329] on tr "Impressions 43,567.05 54,969.00 55,031.00 43,880.00 42,654.00 51,014.00 40,776.…" at bounding box center [168, 345] width 1563 height 33
copy tr "30,861.00 32,704.00 31,420.00 31,124.00 32,576.00 34,463.00 91,482.00"
click at [532, 372] on div "1.70" at bounding box center [535, 377] width 43 height 11
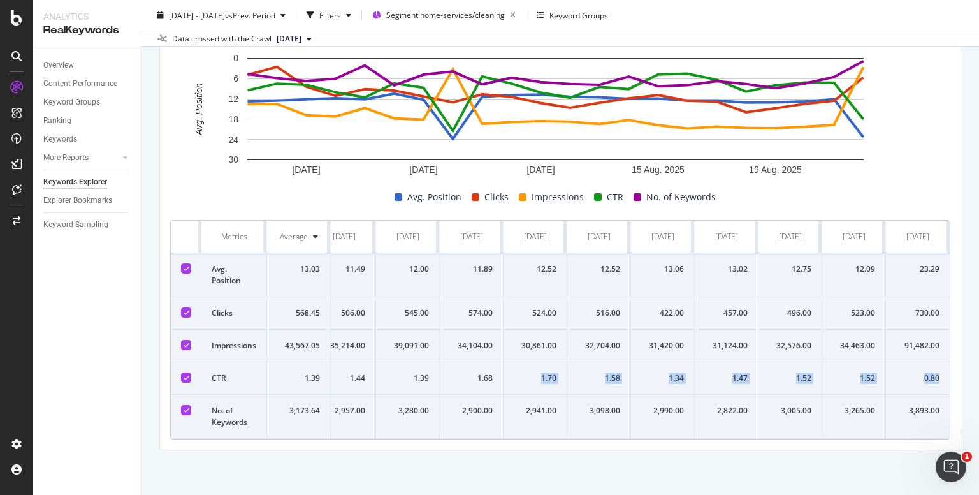
drag, startPoint x: 532, startPoint y: 370, endPoint x: 903, endPoint y: 371, distance: 370.9
click at [903, 371] on tr "CTR 1.39 1.37 1.50 1.48 1.33 1.23 1.51 1.42 0.57 1.64 1.50 1.32 1.23 1.44 1.39 …" at bounding box center [168, 378] width 1563 height 33
copy tr "1.70 1.58 1.34 1.47 1.52 1.52 0.80"
click at [522, 405] on div "2,941.00" at bounding box center [535, 410] width 43 height 11
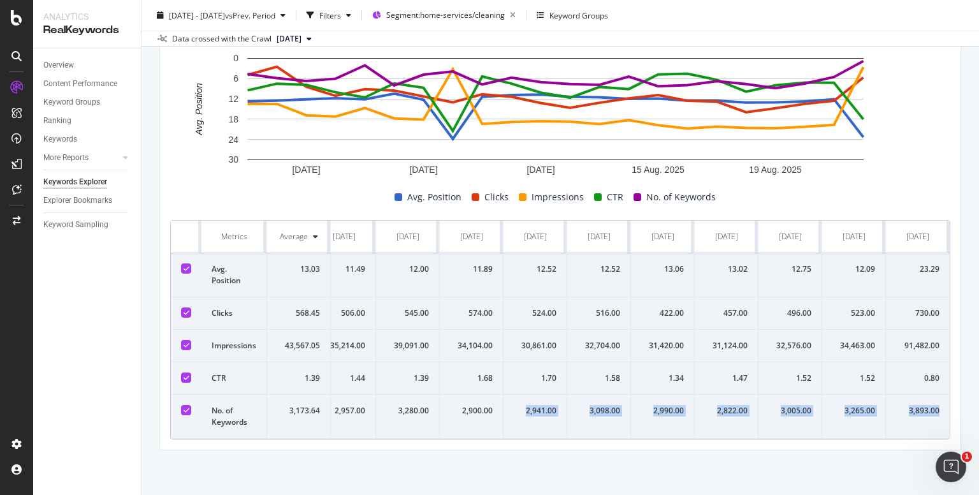
drag, startPoint x: 522, startPoint y: 403, endPoint x: 897, endPoint y: 409, distance: 375.4
click at [897, 409] on tr "No. of Keywords 3,173.64 3,381.00 3,220.00 3,107.00 3,198.00 3,723.00 2,933.00 …" at bounding box center [168, 416] width 1563 height 44
copy tr "2,941.00 3,098.00 2,990.00 2,822.00 3,005.00 3,265.00 3,893.00"
click at [533, 263] on div "12.52" at bounding box center [535, 268] width 43 height 11
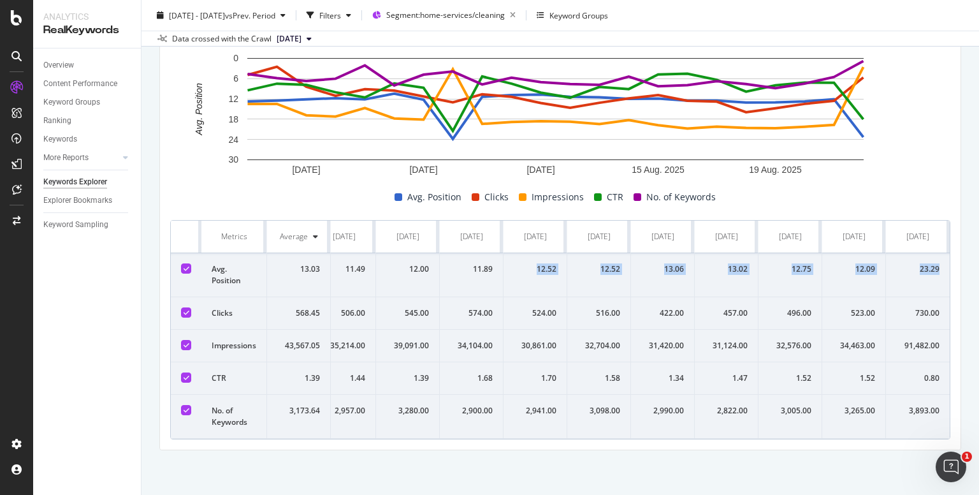
drag, startPoint x: 533, startPoint y: 252, endPoint x: 903, endPoint y: 250, distance: 370.3
click at [903, 253] on tr "Avg. Position 13.03 12.72 12.48 12.10 11.79 12.12 10.42 12.22 23.82 11.39 10.87…" at bounding box center [168, 275] width 1563 height 44
copy tr "12.52 12.52 13.06 13.02 12.75 12.09 23.29"
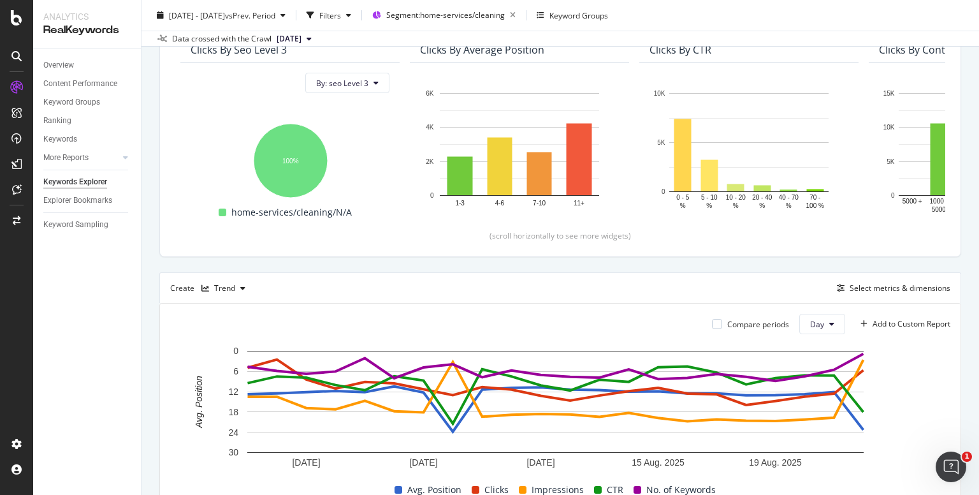
scroll to position [0, 0]
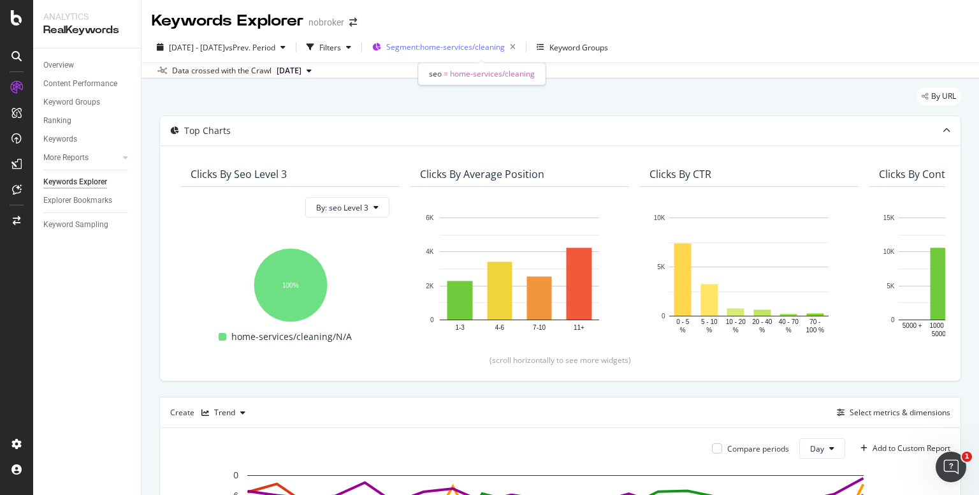
click at [505, 47] on span "Segment: home-services/cleaning" at bounding box center [445, 46] width 119 height 11
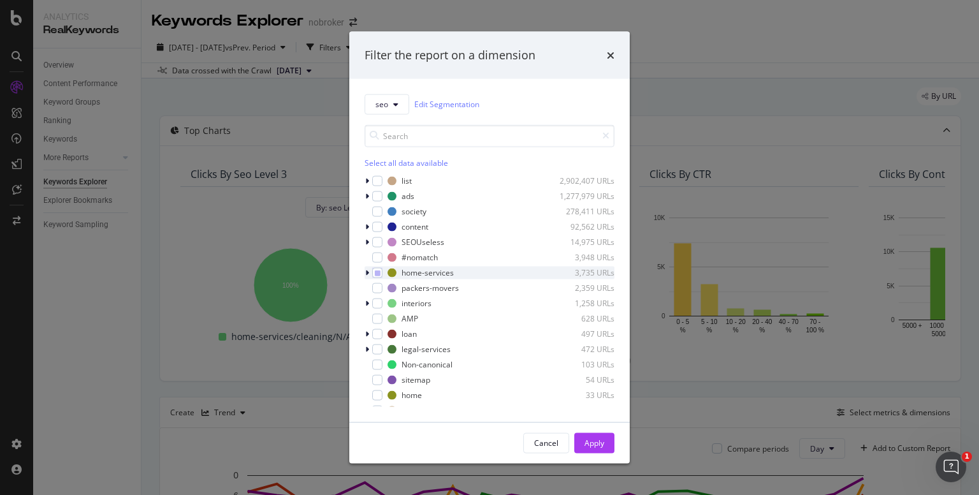
click at [366, 271] on icon "modal" at bounding box center [367, 272] width 4 height 8
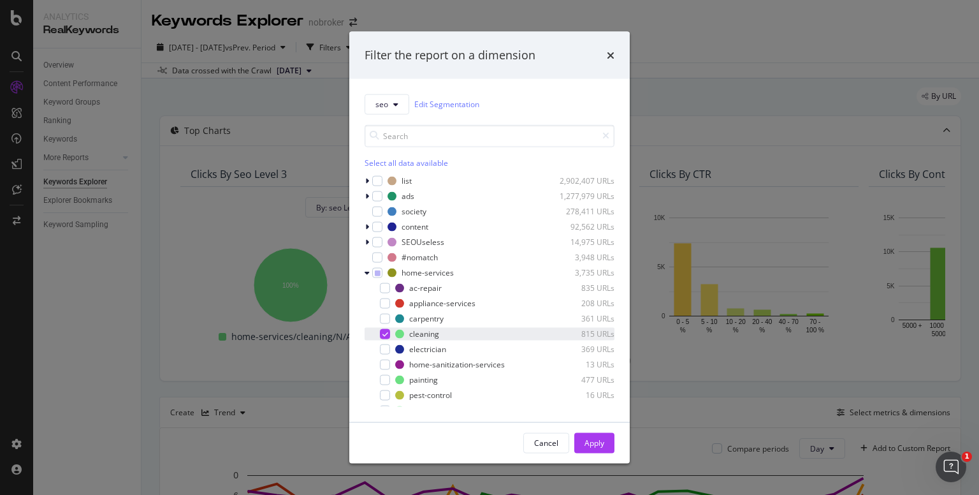
click at [386, 334] on icon "modal" at bounding box center [385, 333] width 6 height 6
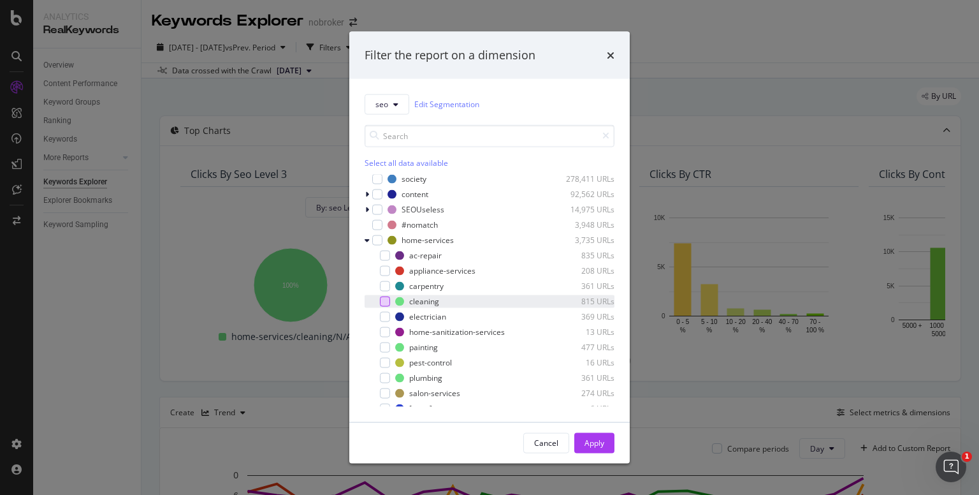
scroll to position [37, 0]
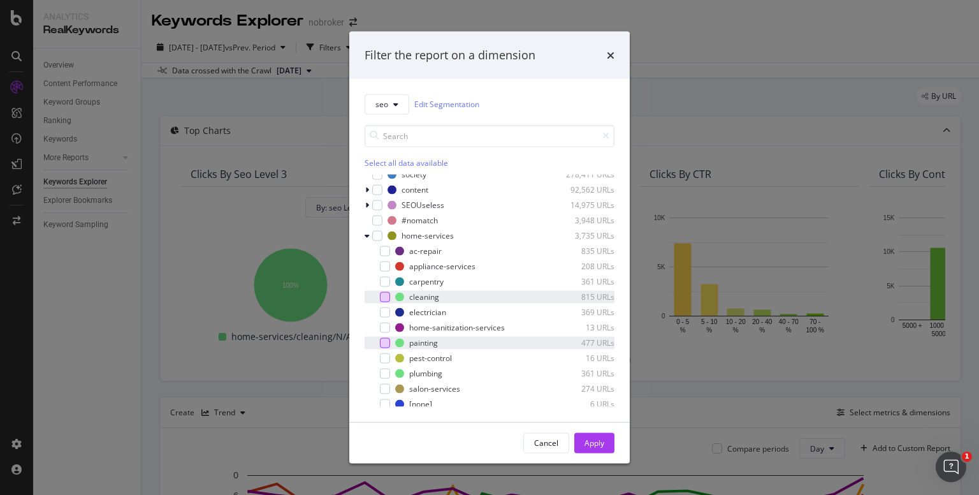
click at [387, 340] on div "modal" at bounding box center [385, 342] width 10 height 10
click at [598, 426] on div "Cancel Apply" at bounding box center [489, 442] width 280 height 41
click at [600, 434] on div "Apply" at bounding box center [594, 442] width 20 height 19
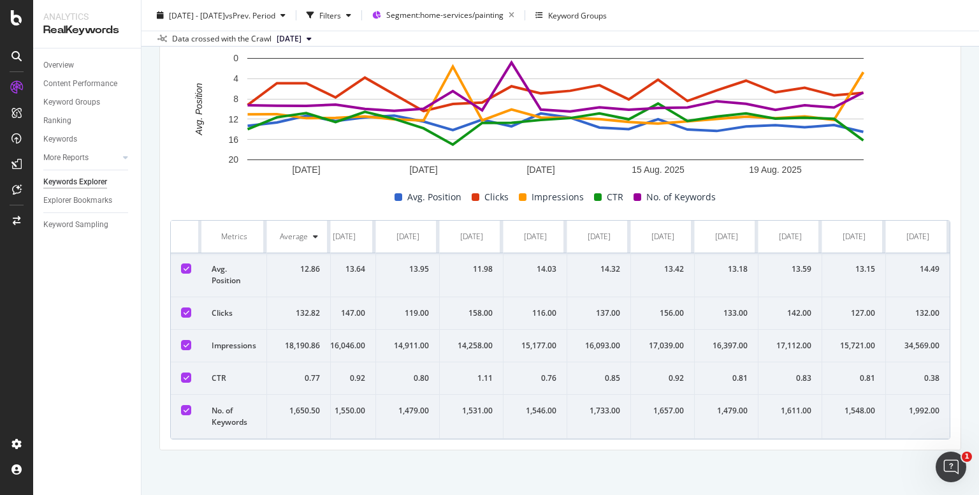
scroll to position [0, 793]
drag, startPoint x: 532, startPoint y: 294, endPoint x: 941, endPoint y: 293, distance: 409.1
click at [941, 293] on div "Compare periods Day Add to Custom Report [DATE] [DATE] [DATE] [DATE] [DATE] 0 4…" at bounding box center [560, 230] width 800 height 438
click at [928, 307] on div "132.00" at bounding box center [917, 312] width 43 height 11
click at [515, 340] on div "15,177.00" at bounding box center [535, 345] width 43 height 11
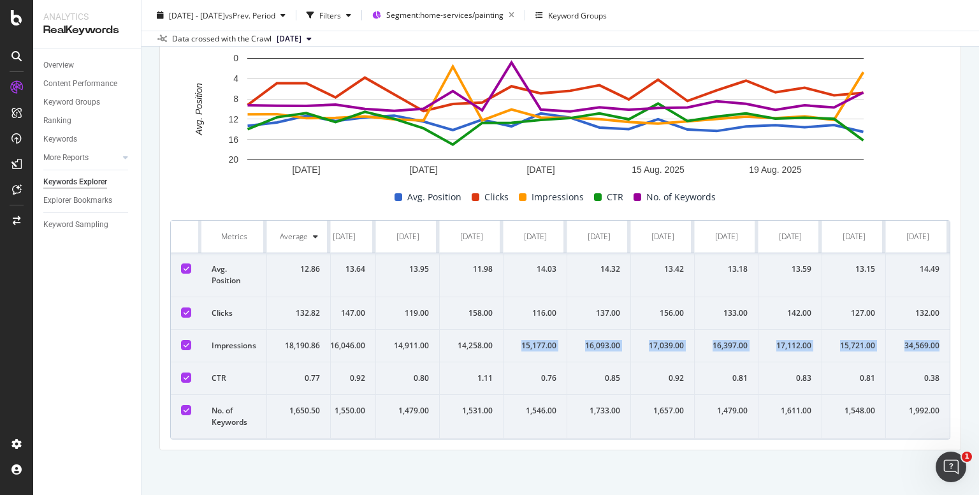
drag, startPoint x: 515, startPoint y: 326, endPoint x: 901, endPoint y: 317, distance: 385.7
click at [901, 329] on tr "Impressions 18,190.86 17,915.00 18,014.00 16,387.00 16,547.00 17,127.00 16,002.…" at bounding box center [168, 345] width 1563 height 33
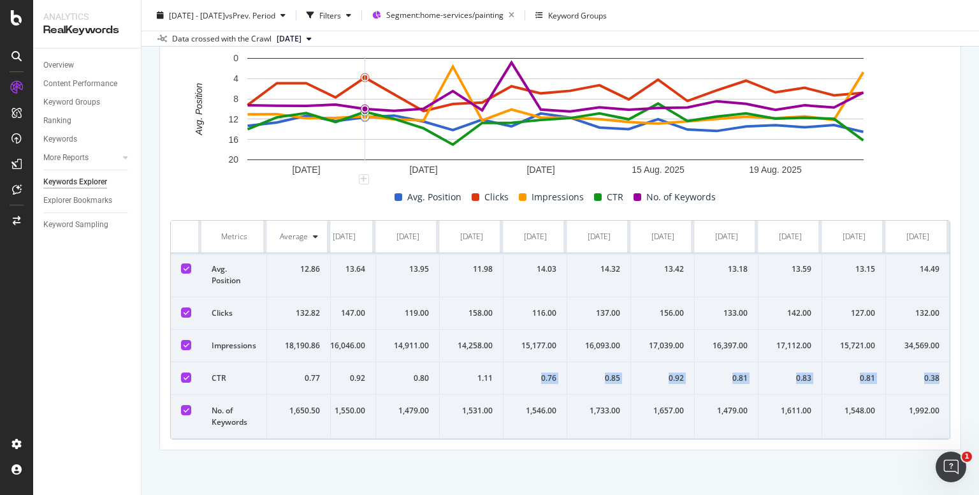
drag, startPoint x: 532, startPoint y: 368, endPoint x: 929, endPoint y: 373, distance: 397.1
click at [929, 373] on tr "CTR 0.77 0.60 0.84 0.92 0.74 0.95 0.81 0.62 0.30 0.73 0.73 0.78 0.82 0.92 0.80 …" at bounding box center [168, 378] width 1563 height 33
click at [530, 263] on div "14.03" at bounding box center [535, 268] width 43 height 11
click at [533, 263] on div "14.03" at bounding box center [535, 268] width 43 height 11
drag, startPoint x: 533, startPoint y: 247, endPoint x: 909, endPoint y: 245, distance: 376.6
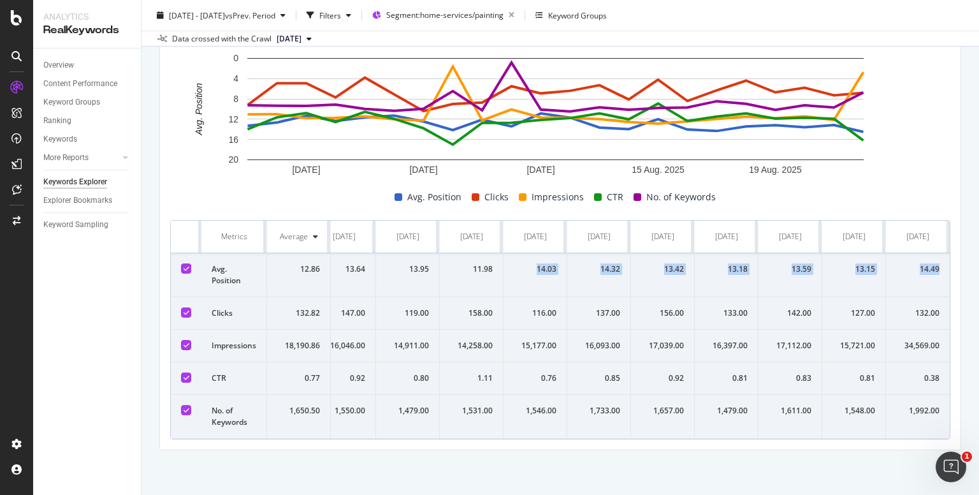
click at [909, 253] on tr "Avg. Position 12.86 13.29 12.63 11.31 12.37 11.64 11.30 12.46 14.14 12.10 13.42…" at bounding box center [168, 275] width 1563 height 44
click at [530, 405] on div "1,546.00" at bounding box center [535, 410] width 43 height 11
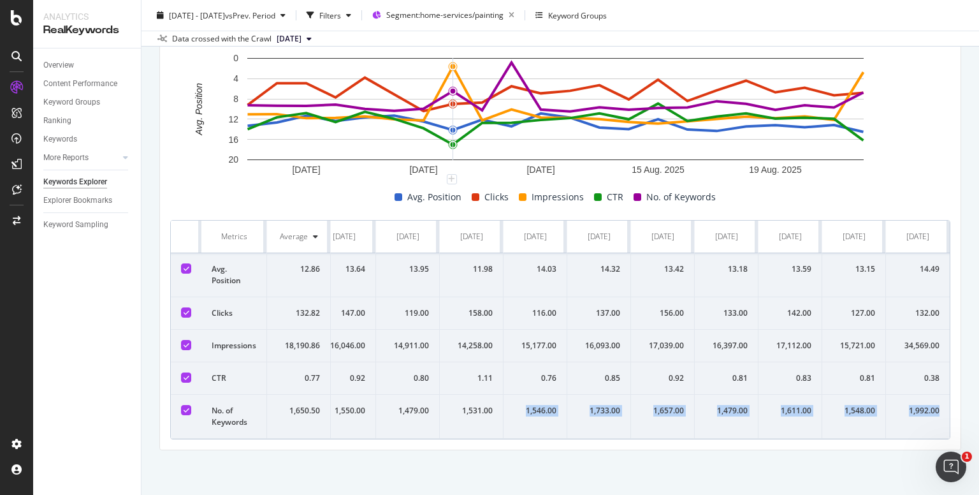
drag, startPoint x: 530, startPoint y: 405, endPoint x: 901, endPoint y: 418, distance: 371.1
click at [901, 418] on tr "No. of Keywords 1,650.50 1,614.00 1,600.00 1,593.00 1,632.00 1,505.00 1,447.00 …" at bounding box center [168, 416] width 1563 height 44
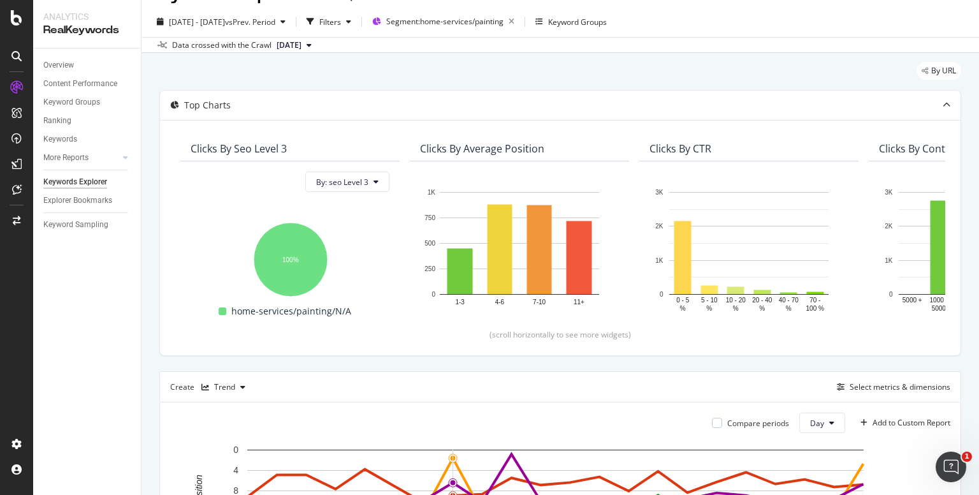
scroll to position [0, 0]
